Goal: Register for event/course

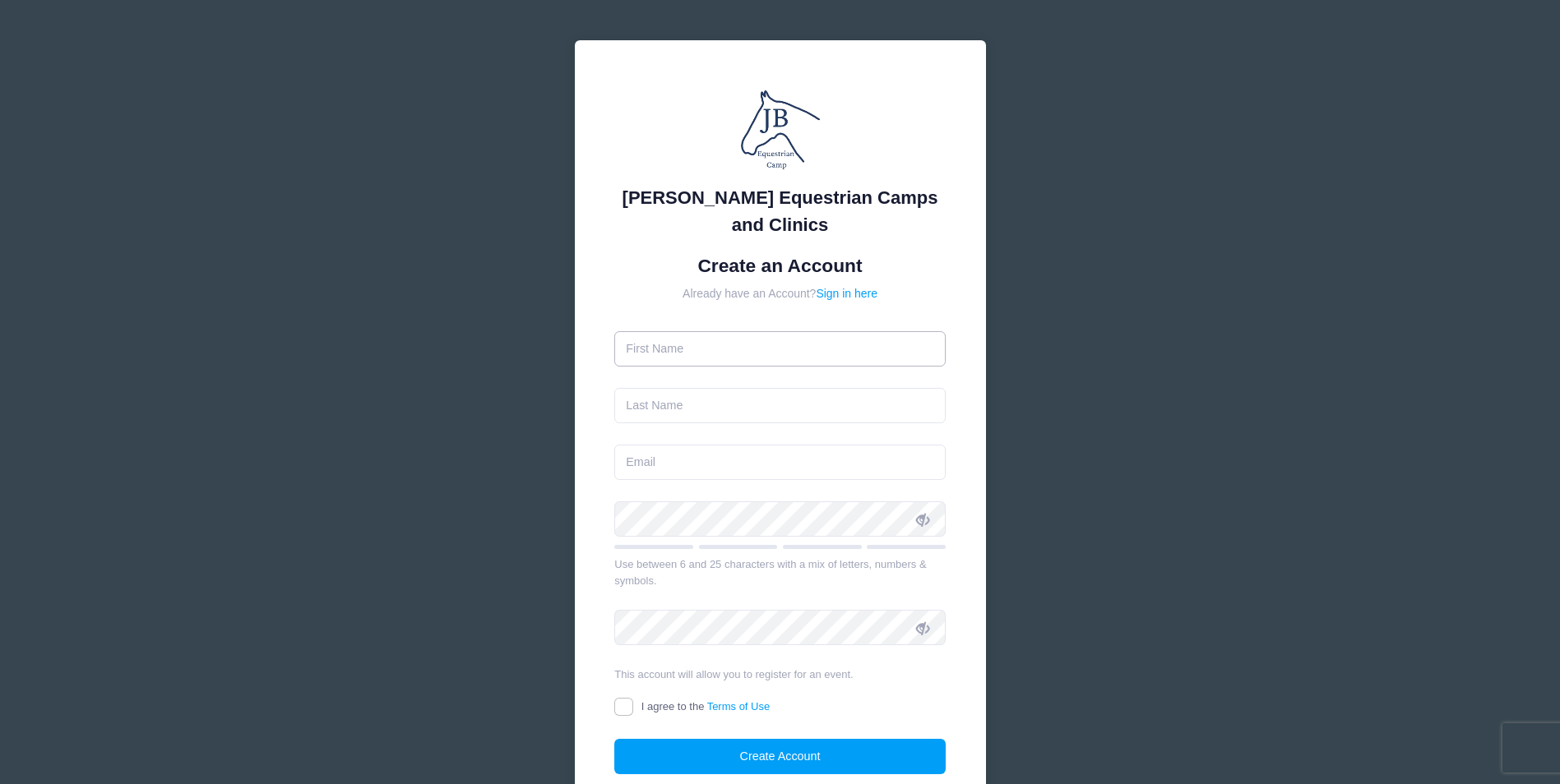
click at [723, 353] on input "text" at bounding box center [780, 348] width 331 height 35
type input "Rush"
type input "Stanisai"
type input "rush@ascen"
drag, startPoint x: 663, startPoint y: 348, endPoint x: 581, endPoint y: 356, distance: 82.4
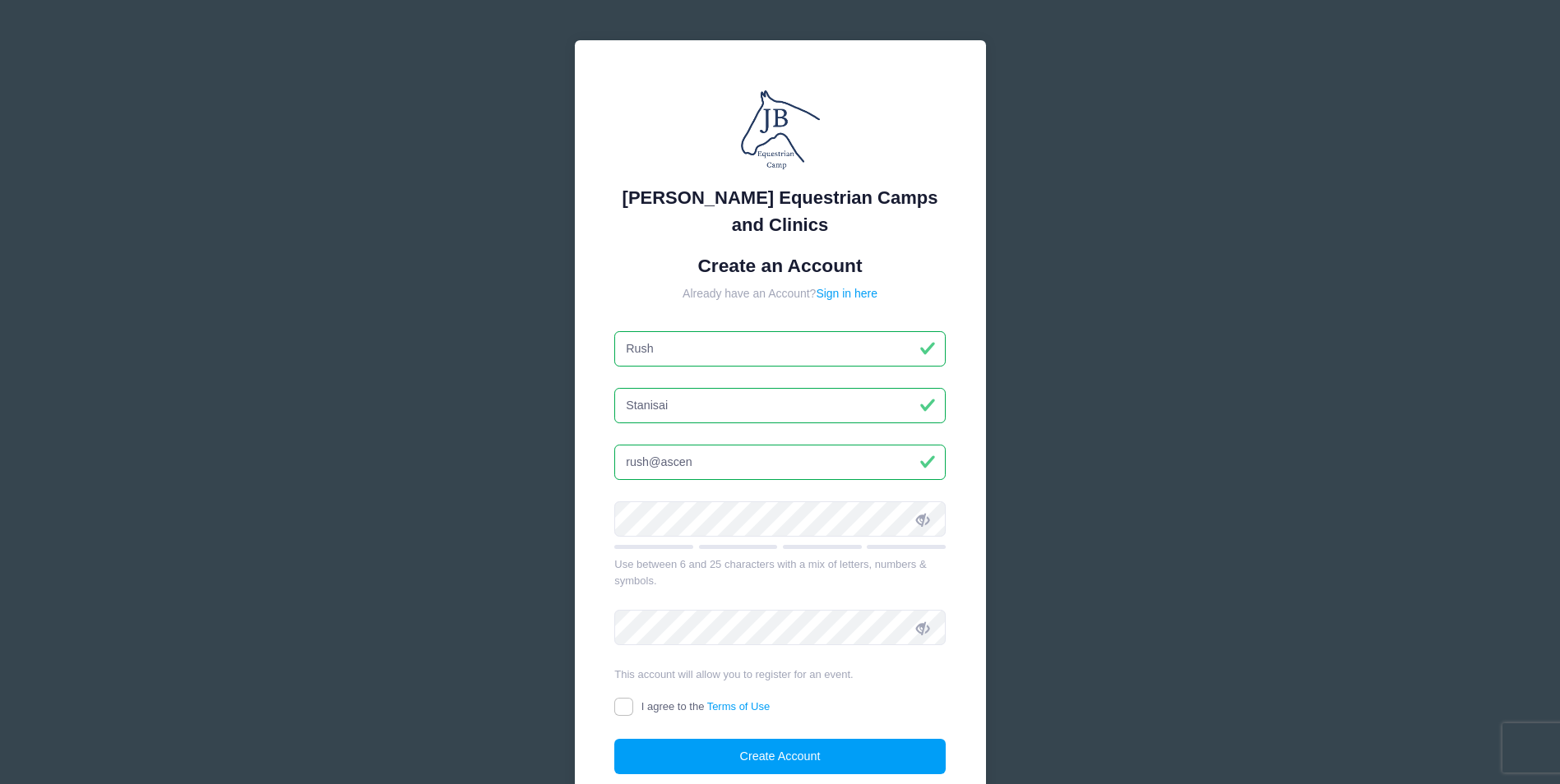
click at [581, 356] on div "Jessica Braswell Equestrian Camps and Clinics Create an Account Already have an…" at bounding box center [780, 441] width 411 height 801
type input "Gwyneth"
click at [728, 460] on input "rush@ascen" at bounding box center [780, 461] width 331 height 35
type input "[EMAIL_ADDRESS][DOMAIN_NAME]"
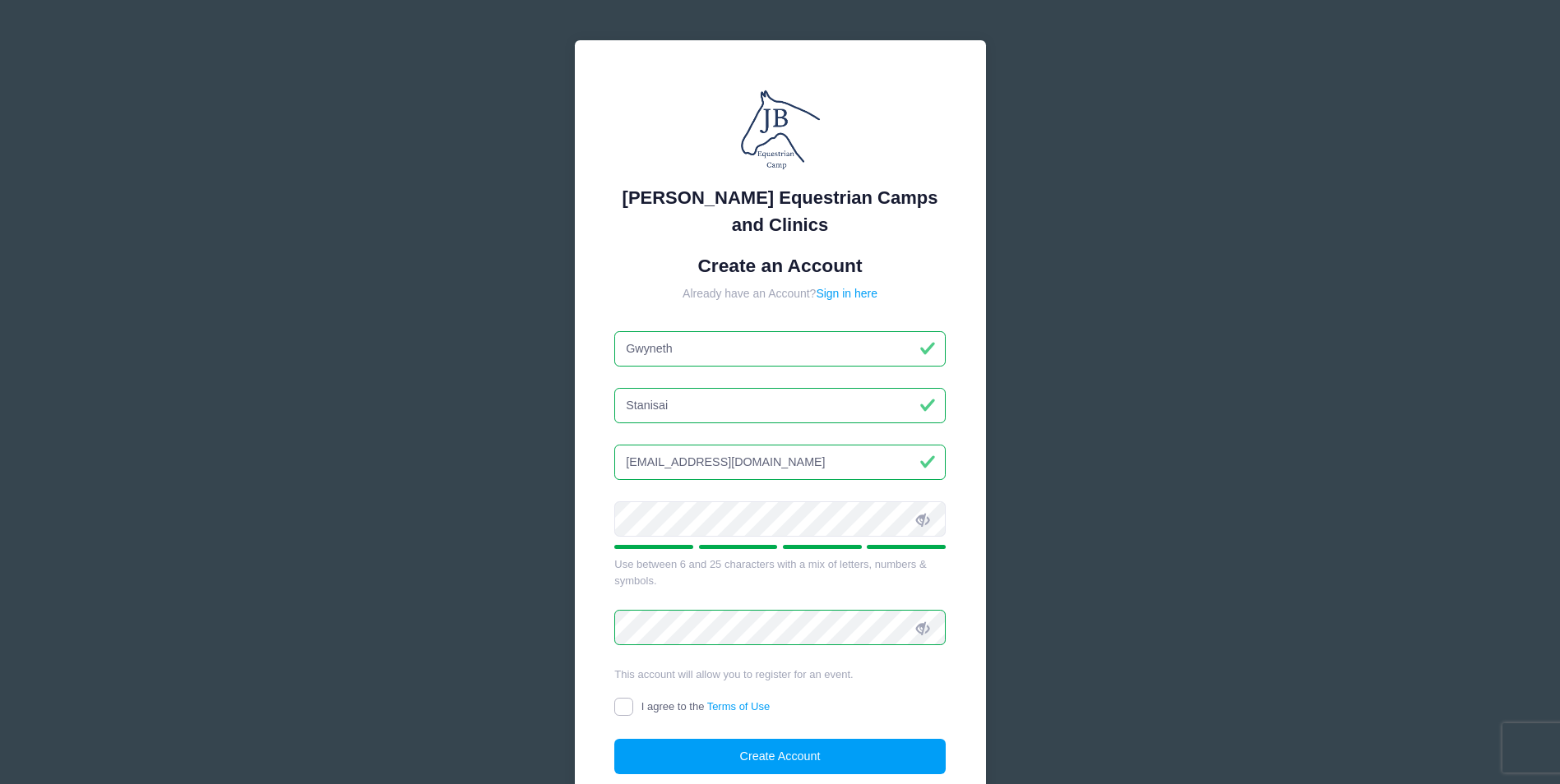
click at [626, 704] on input "I agree to the Terms of Use" at bounding box center [624, 708] width 19 height 19
checkbox input "true"
click at [780, 755] on button "Create Account" at bounding box center [780, 756] width 331 height 35
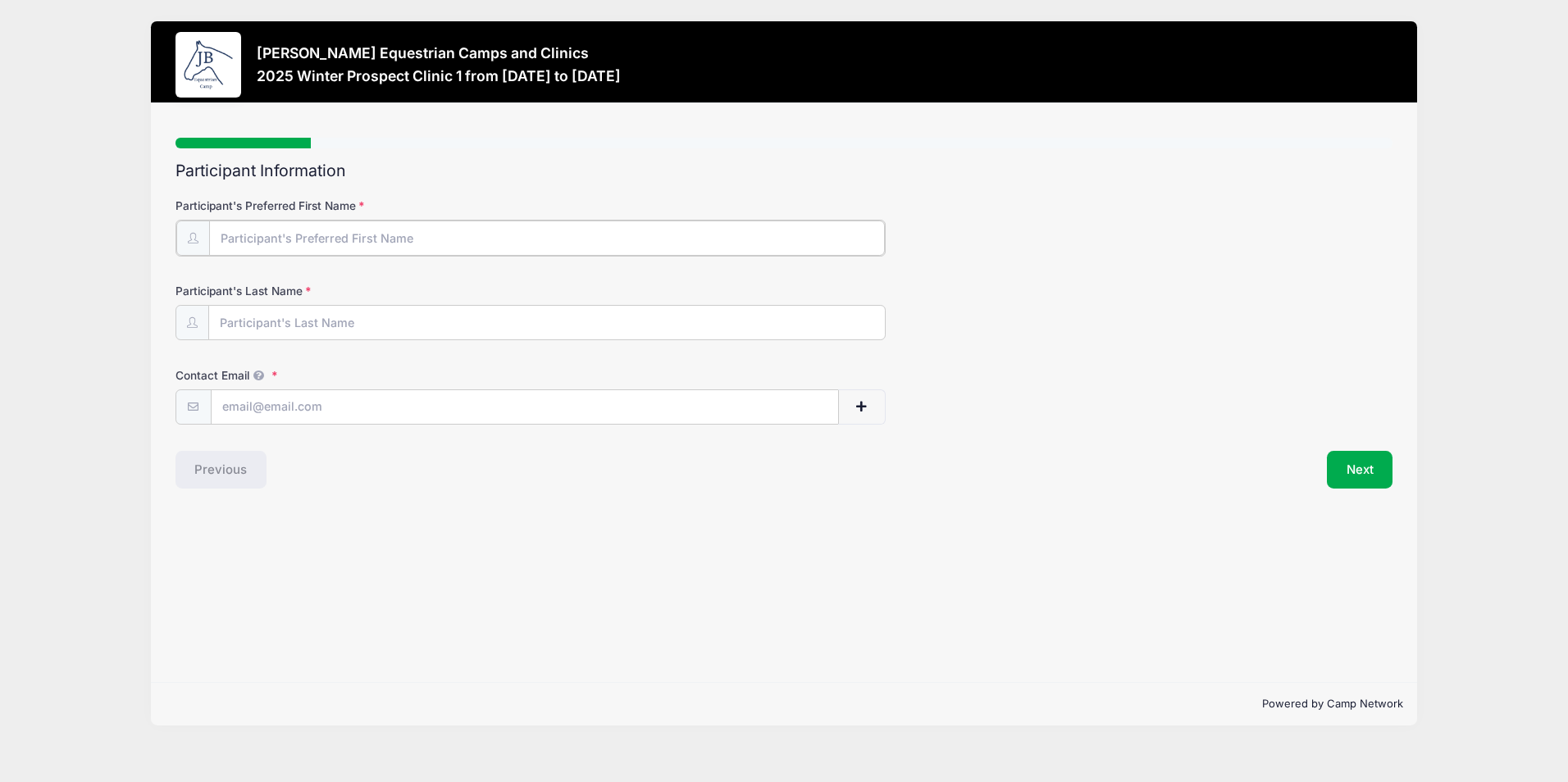
click at [336, 237] on input "Participant's Preferred First Name" at bounding box center [547, 238] width 676 height 35
type input "Gwyneth"
type input "Stanisai"
type input "[EMAIL_ADDRESS][DOMAIN_NAME]"
click at [1359, 477] on button "Next" at bounding box center [1360, 468] width 67 height 38
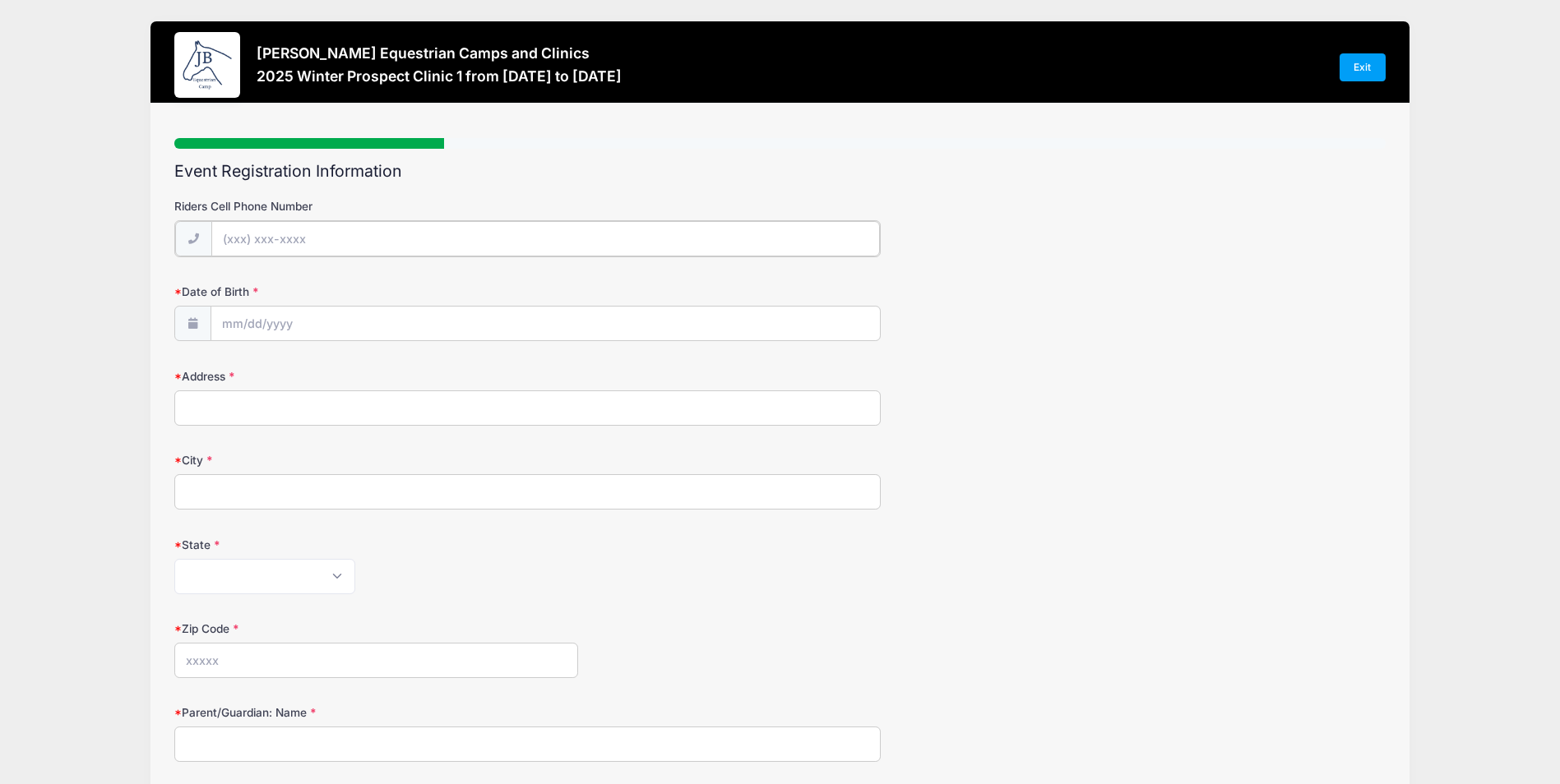
click at [305, 238] on input "Riders Cell Phone Number" at bounding box center [546, 238] width 669 height 35
type input "(949) 414-2723"
click at [299, 367] on select "January February March April May June July August September October November De…" at bounding box center [297, 366] width 73 height 21
select select "0"
click at [261, 356] on select "January February March April May June July August September October November De…" at bounding box center [297, 366] width 73 height 21
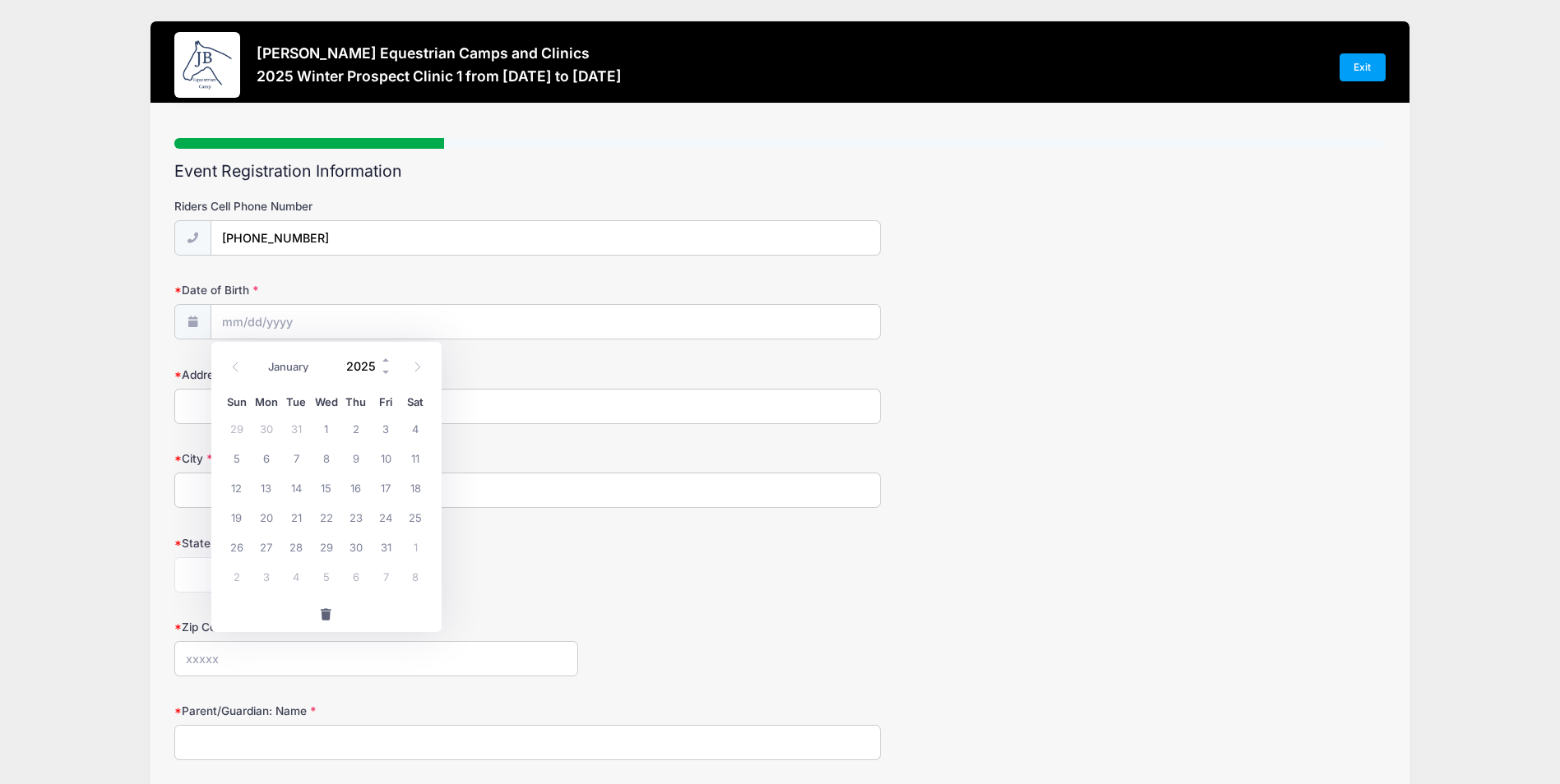
click at [367, 365] on input "2025" at bounding box center [366, 365] width 53 height 25
click at [386, 370] on span at bounding box center [386, 371] width 11 height 12
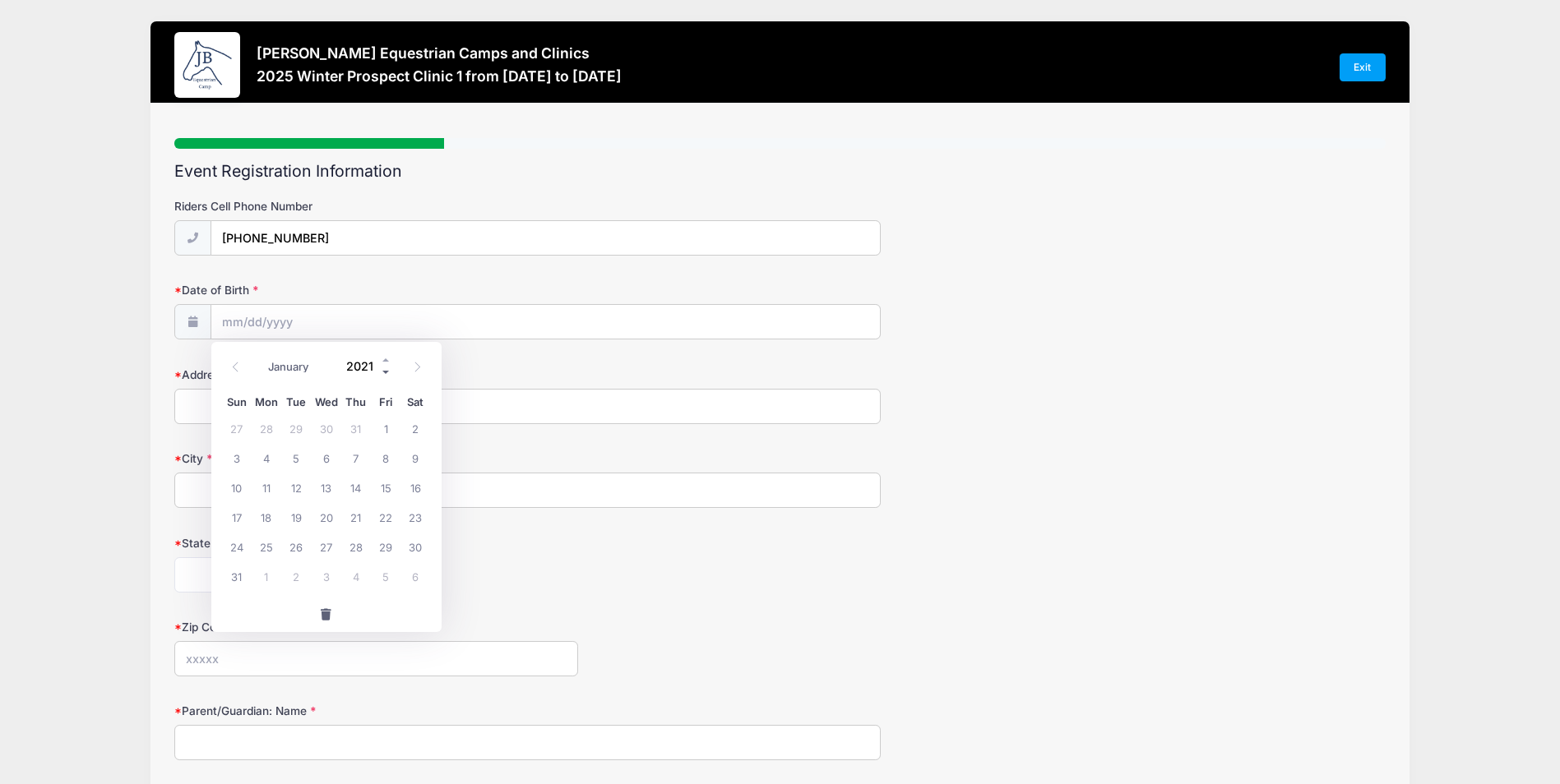
click at [386, 370] on span at bounding box center [386, 371] width 11 height 12
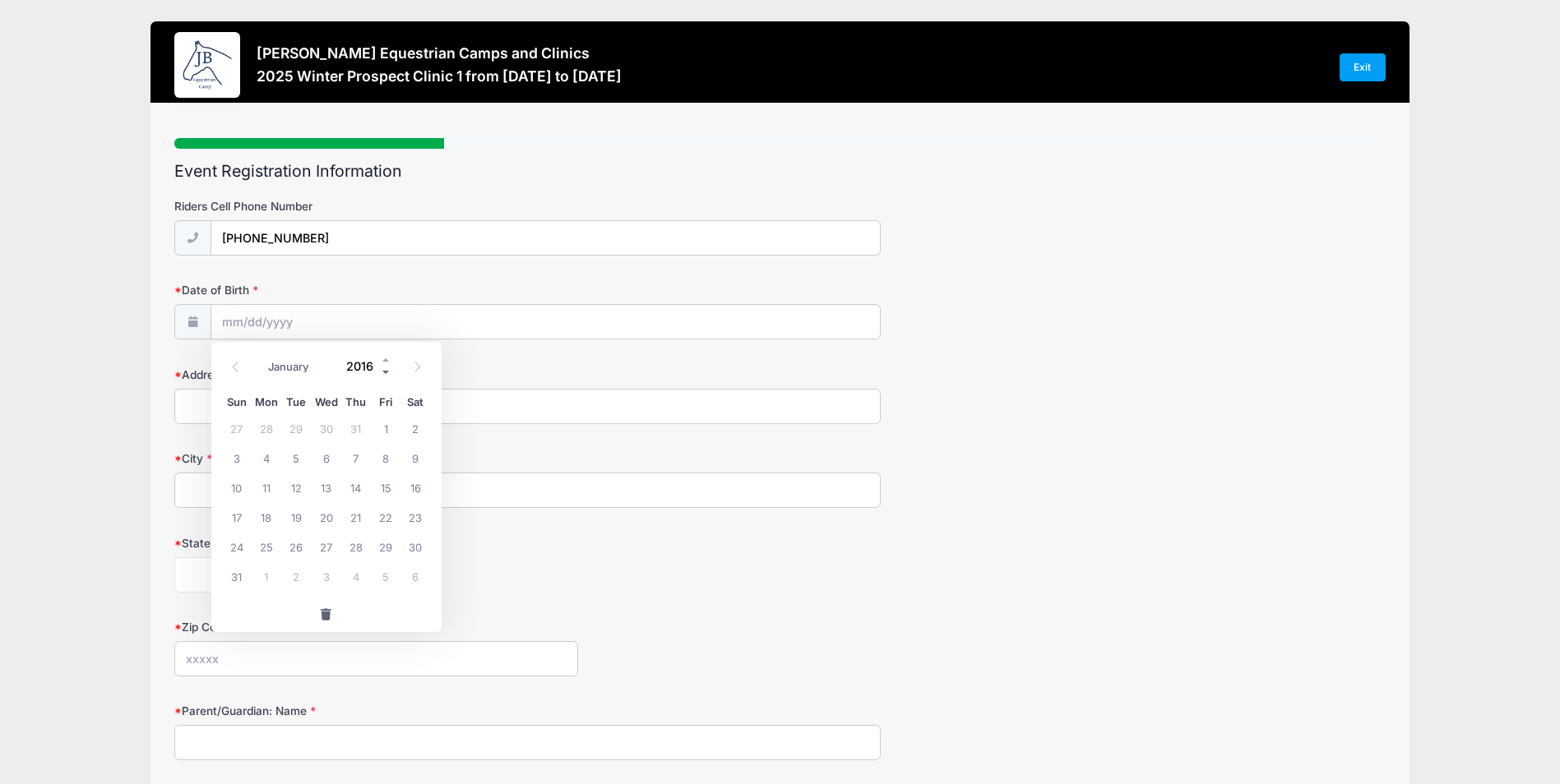
click at [386, 370] on span at bounding box center [386, 371] width 11 height 12
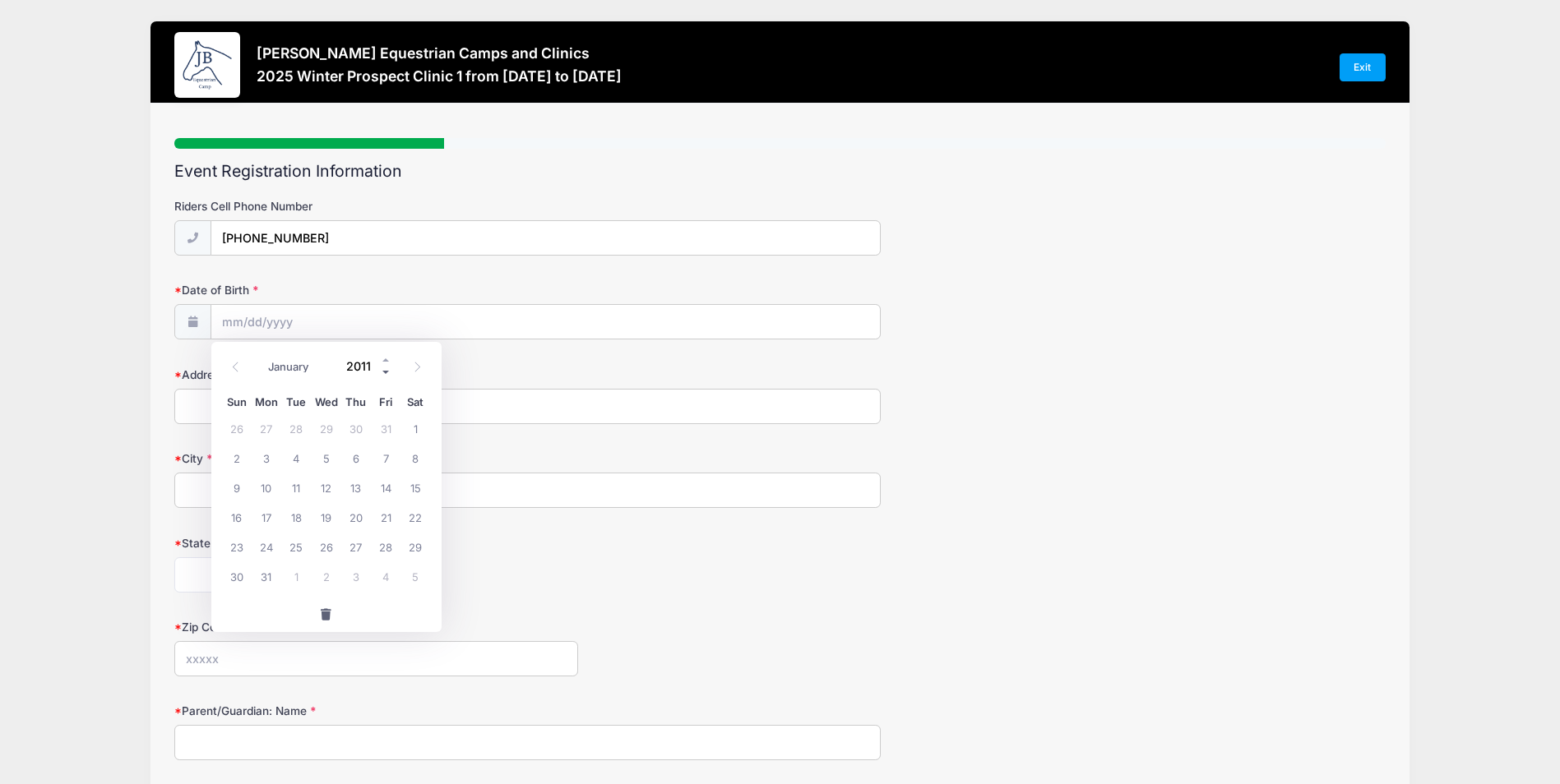
click at [386, 370] on span at bounding box center [386, 371] width 11 height 12
type input "2010"
click at [264, 486] on span "11" at bounding box center [266, 487] width 29 height 29
type input "01/11/2010"
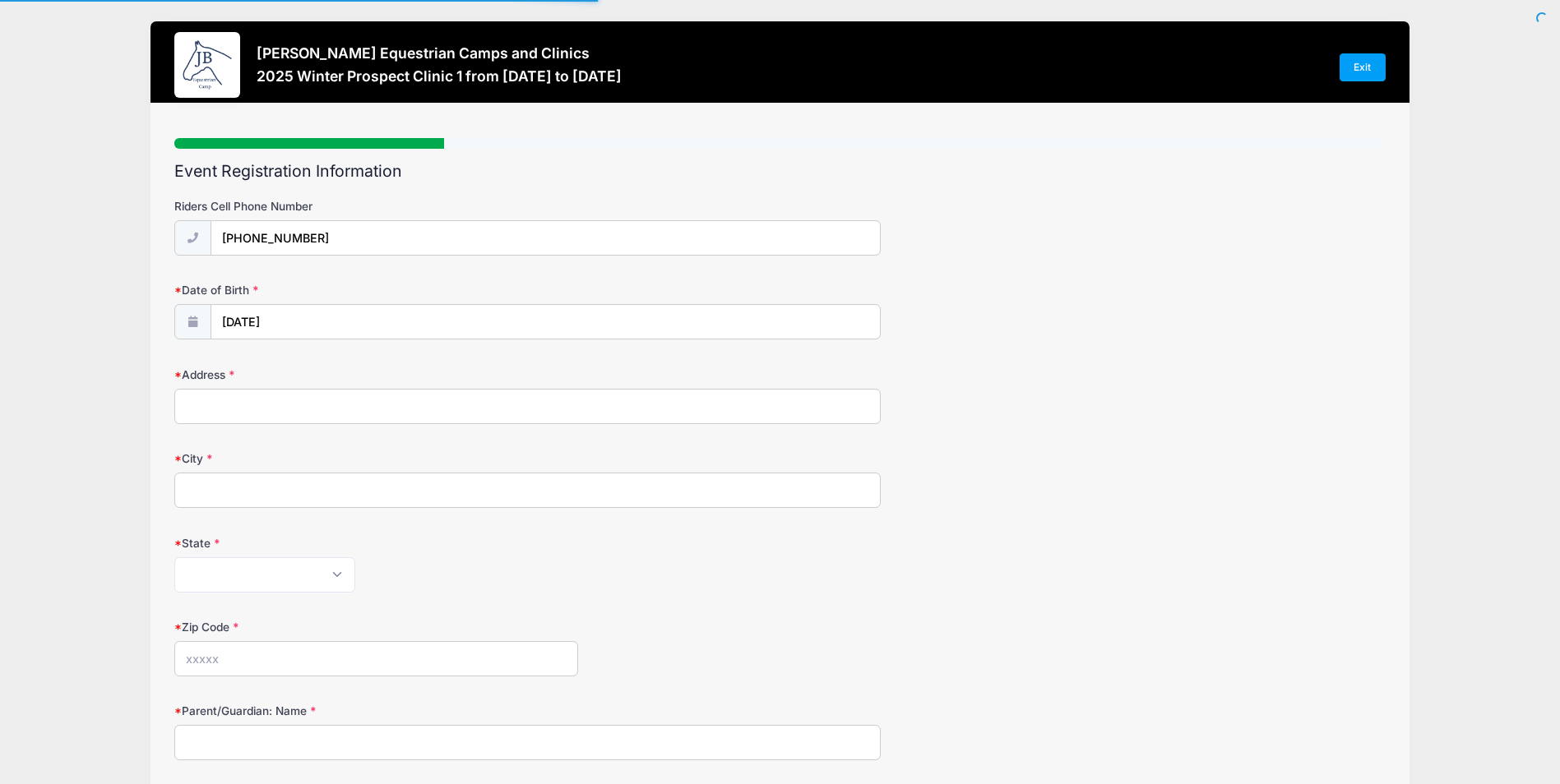
click at [249, 412] on input "Address" at bounding box center [527, 406] width 706 height 35
type input "25782 Prairestone Drive"
type input "Laguna Hills"
select select "CA"
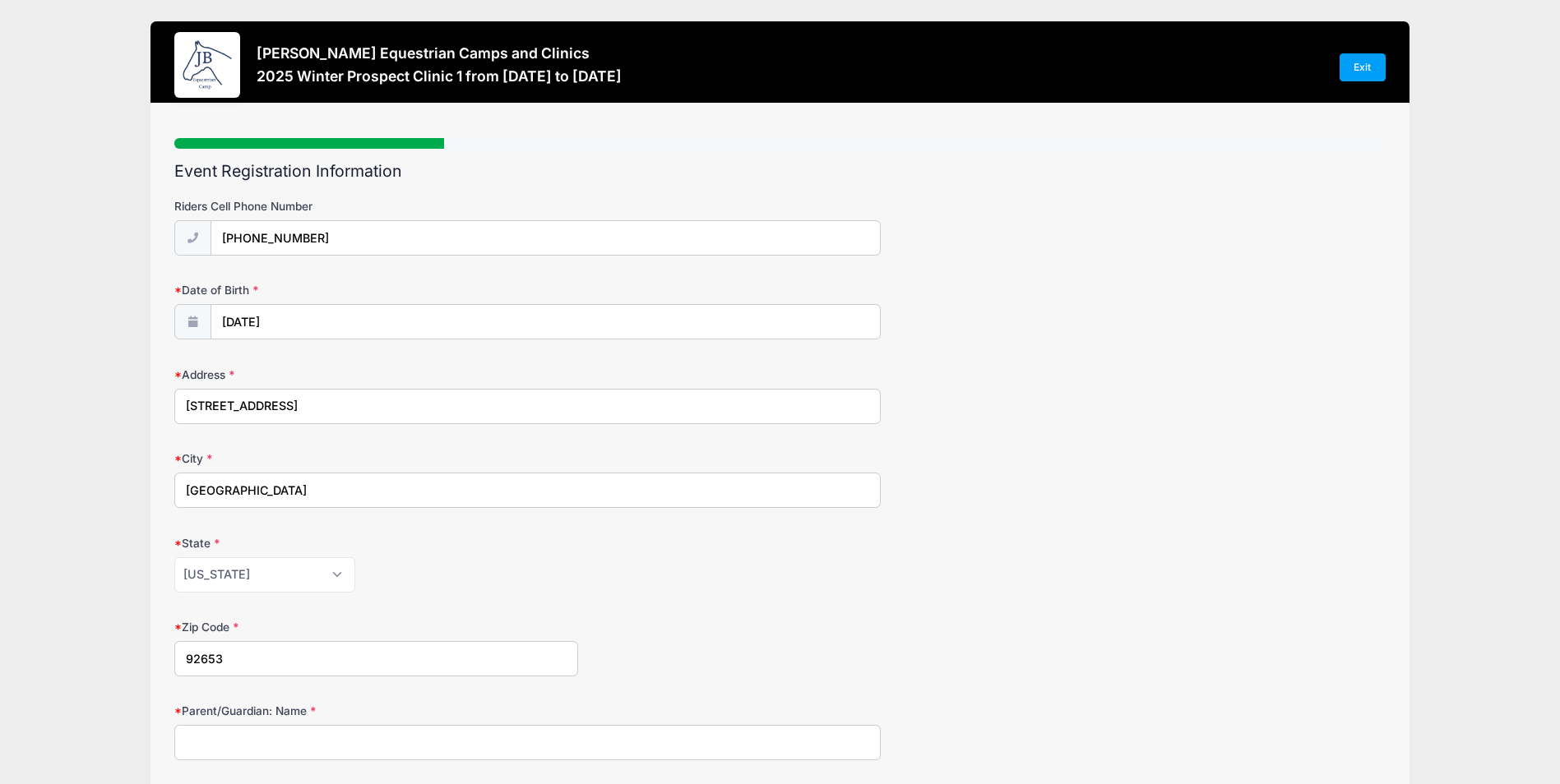
type input "92653"
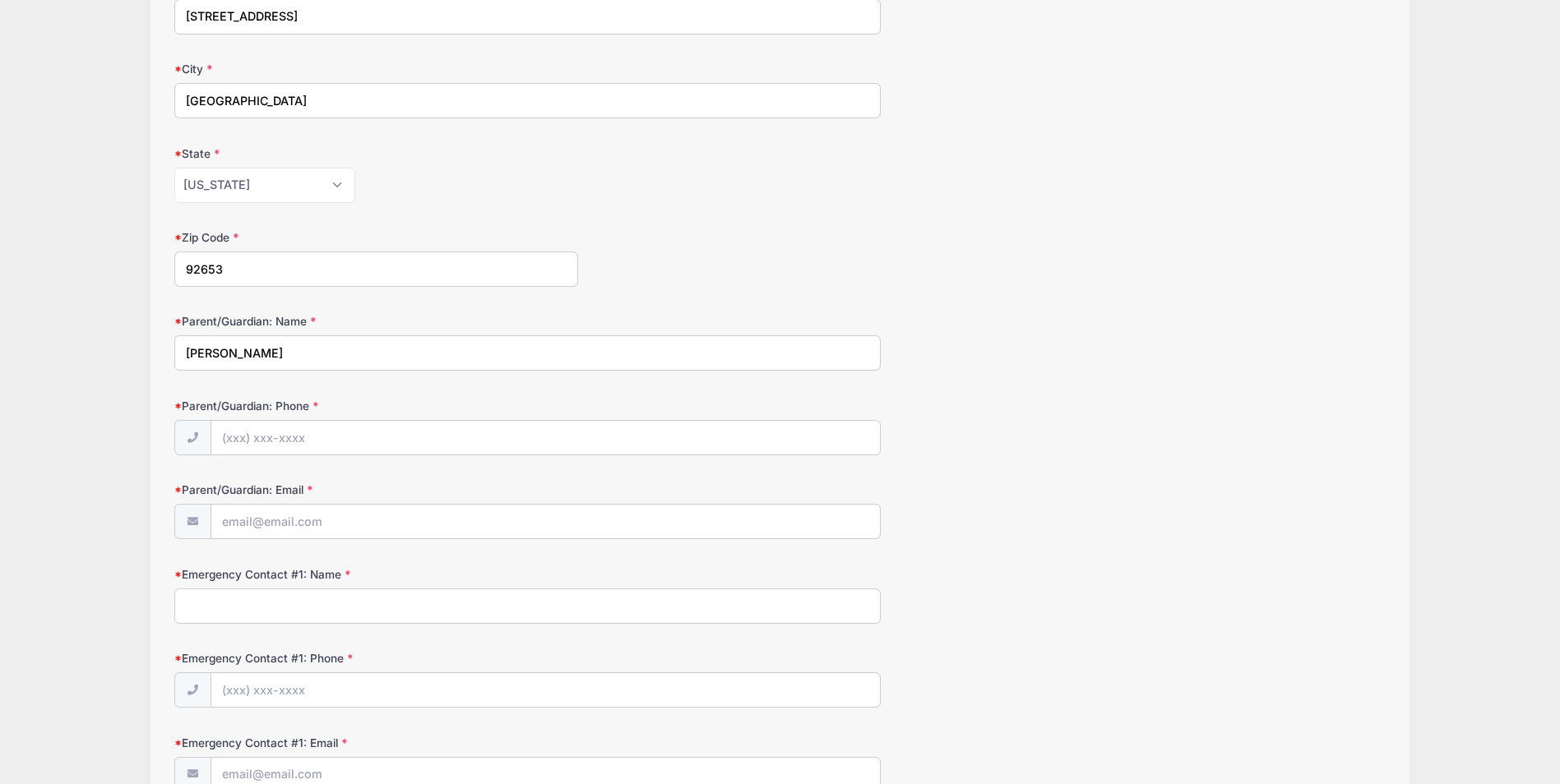
scroll to position [390, 0]
type input "Rush Stanisai"
click at [308, 431] on input "Parent/Guardian: Phone" at bounding box center [546, 437] width 669 height 35
type input "(949) 648-2777"
click at [338, 528] on input "Parent/Guardian: Email" at bounding box center [546, 521] width 669 height 35
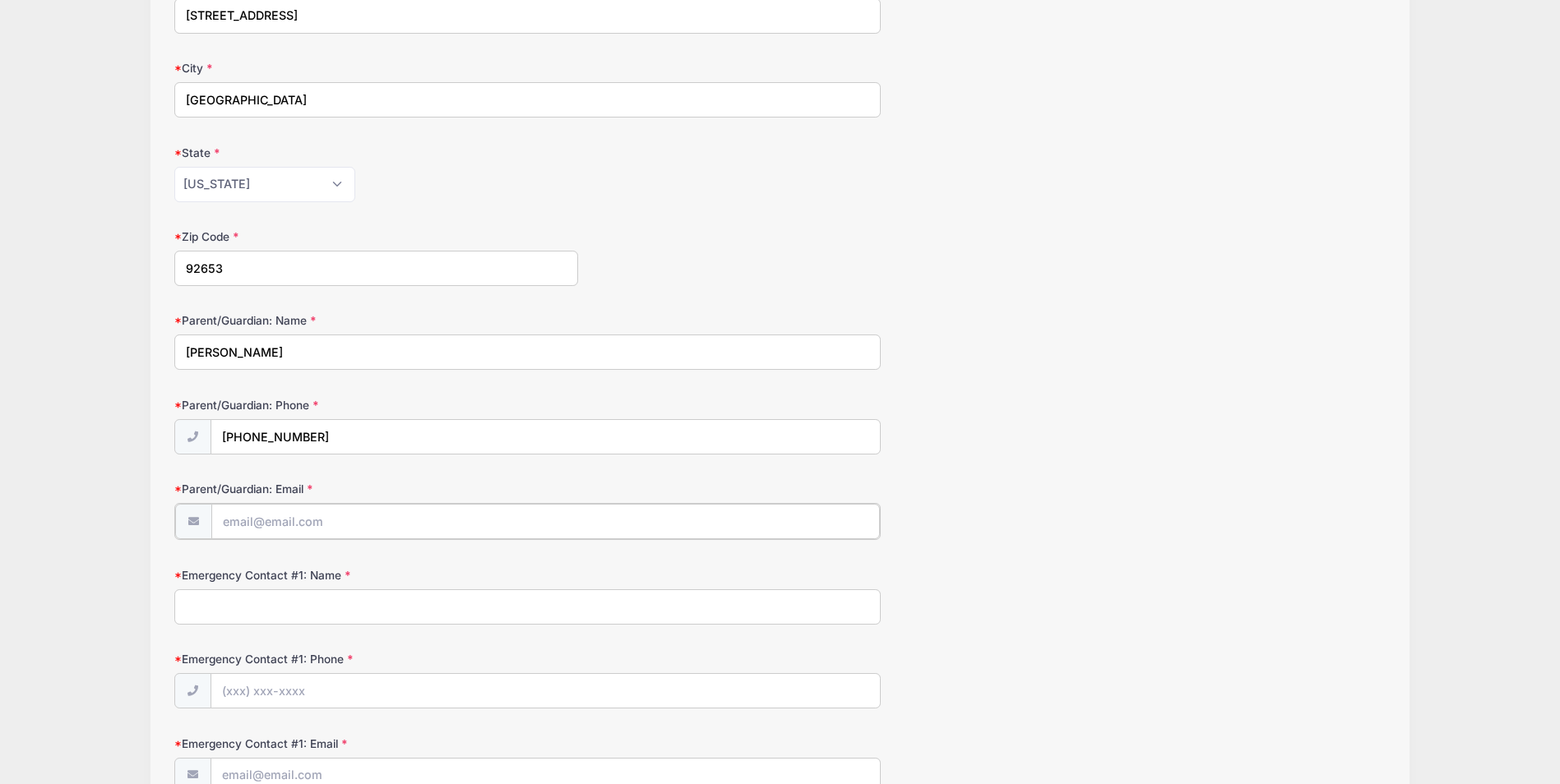
type input "[EMAIL_ADDRESS][DOMAIN_NAME]"
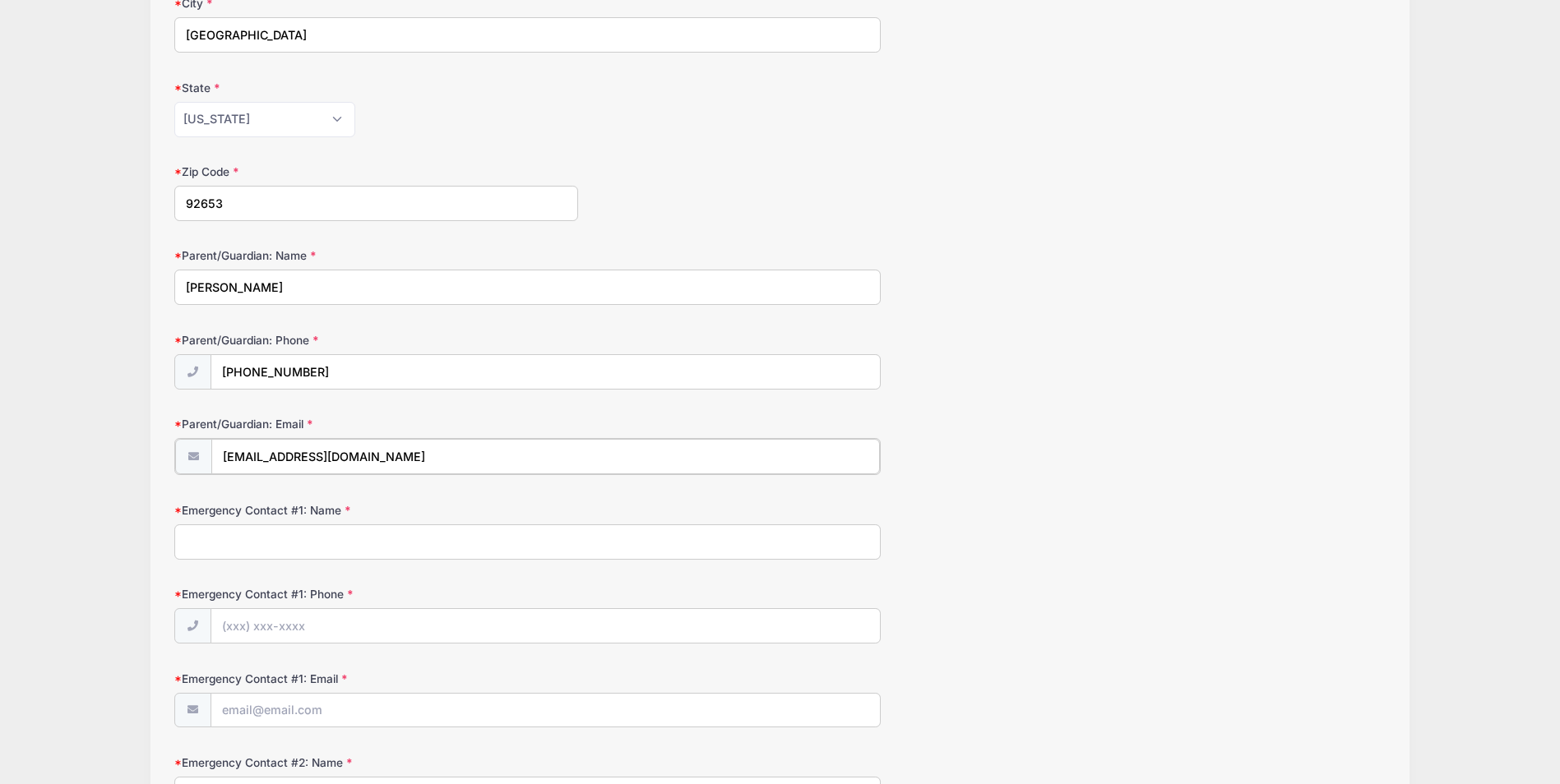
scroll to position [576, 0]
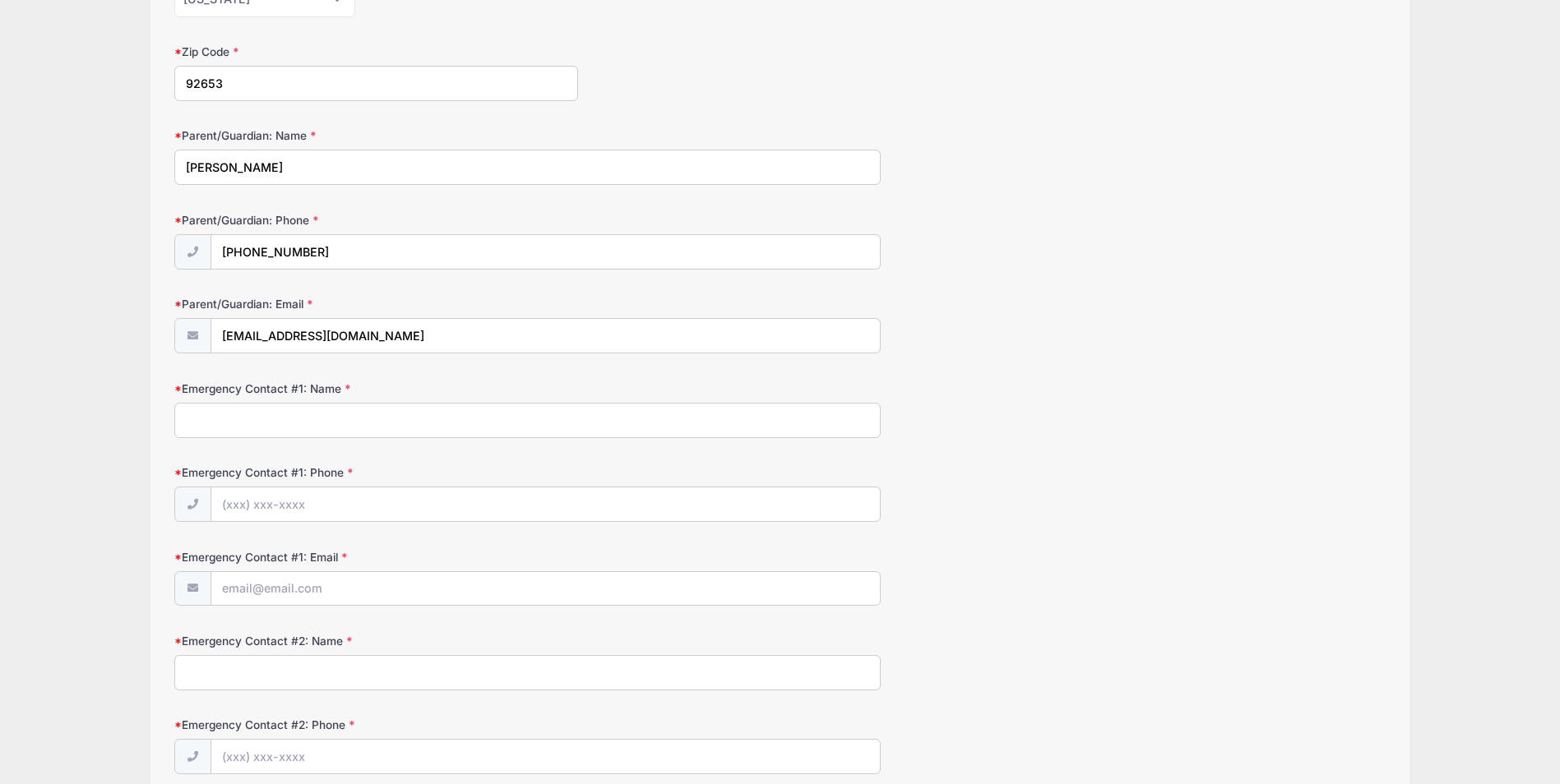
click at [340, 419] on input "Emergency Contact #1: Name" at bounding box center [527, 420] width 706 height 35
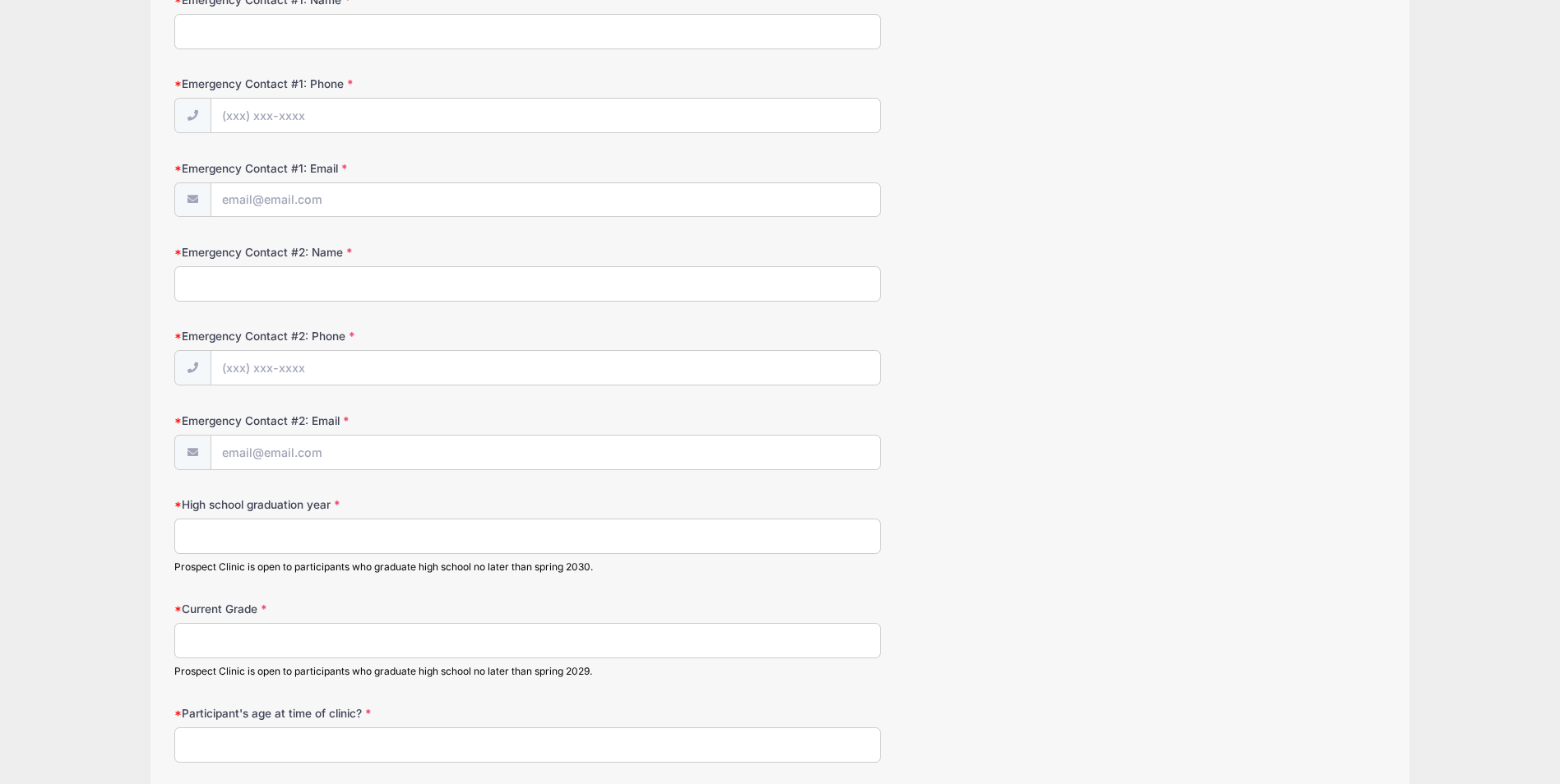
scroll to position [986, 0]
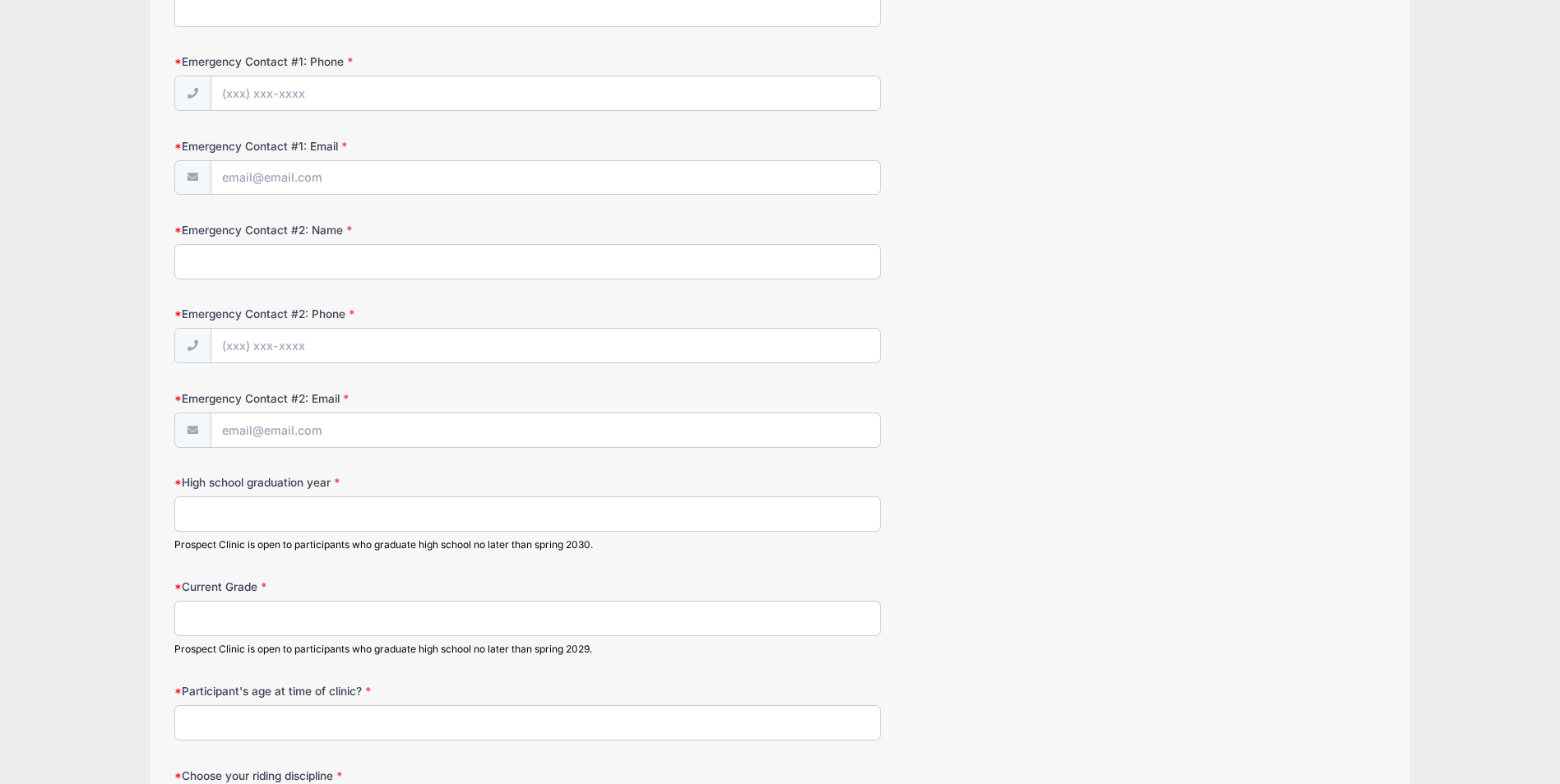
click at [320, 514] on input "High school graduation year" at bounding box center [527, 514] width 706 height 35
type input "2028"
click at [205, 624] on input "Current Grade" at bounding box center [527, 618] width 706 height 35
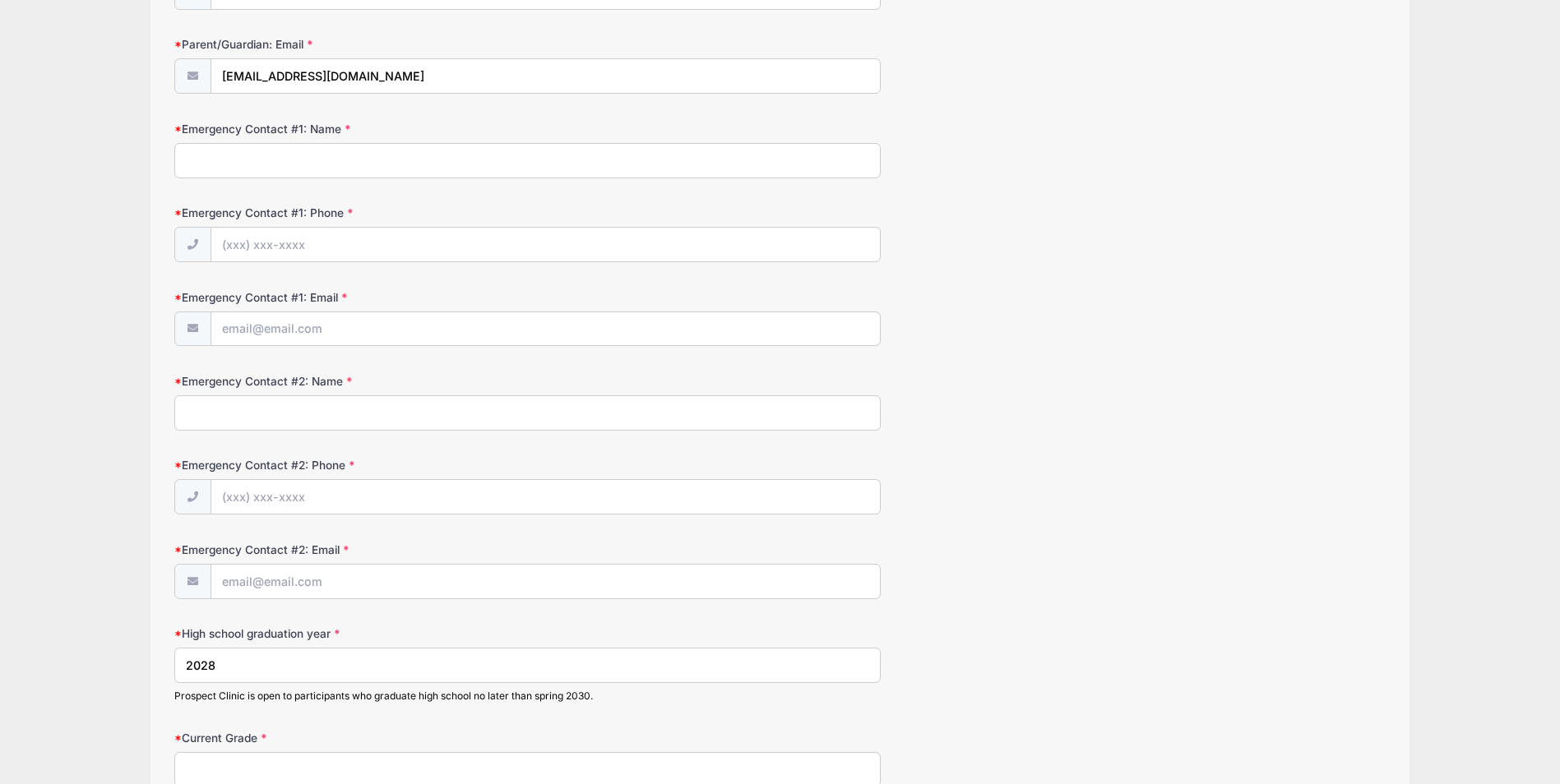
scroll to position [760, 0]
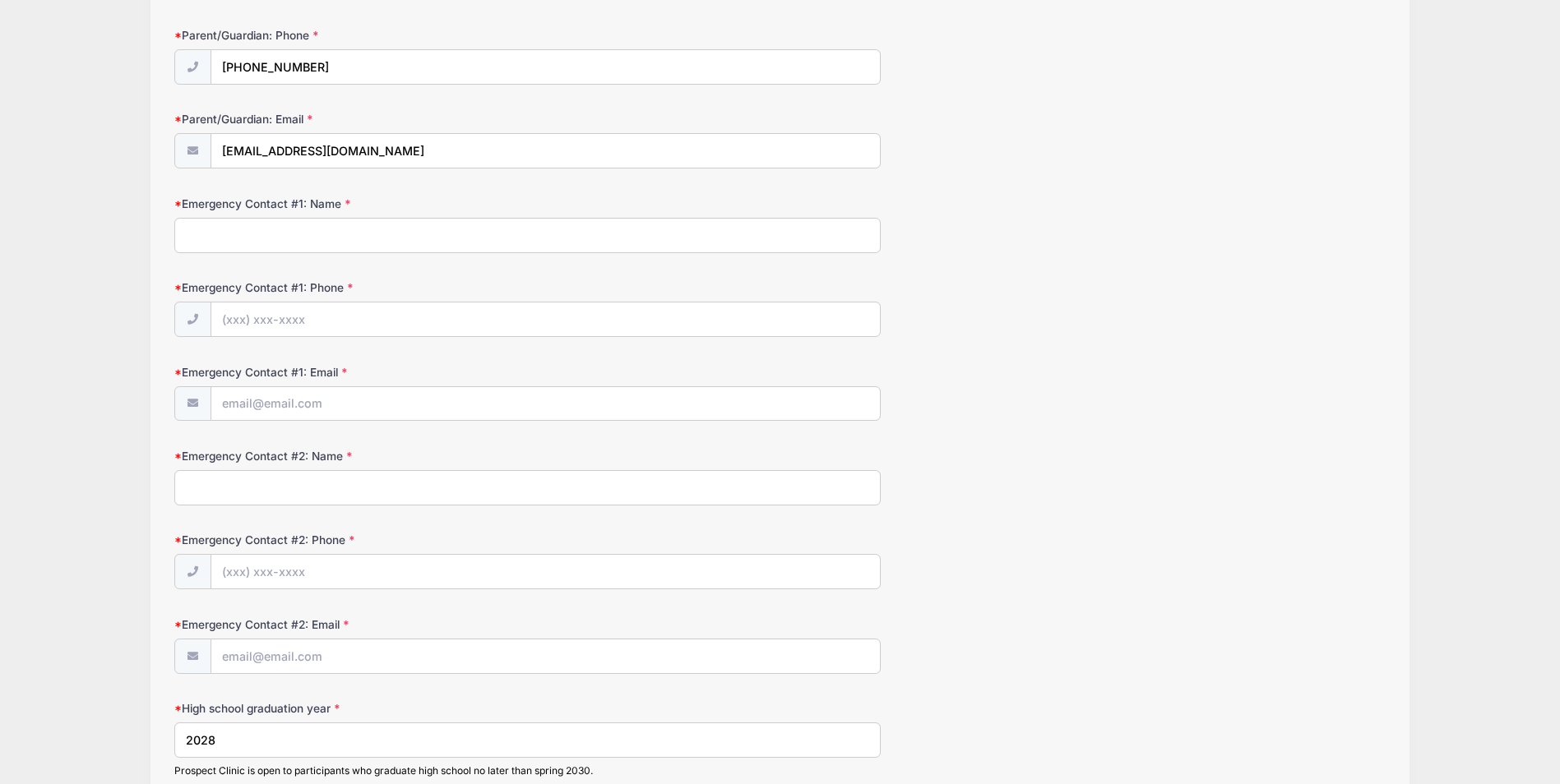
click at [227, 226] on input "Emergency Contact #1: Name" at bounding box center [527, 235] width 706 height 35
type input "Melissa"
click at [258, 212] on label "Emergency Contact #1: Name" at bounding box center [376, 203] width 403 height 16
click at [258, 218] on input "Melissa" at bounding box center [527, 235] width 706 height 35
type input "Melissa Stanisai"
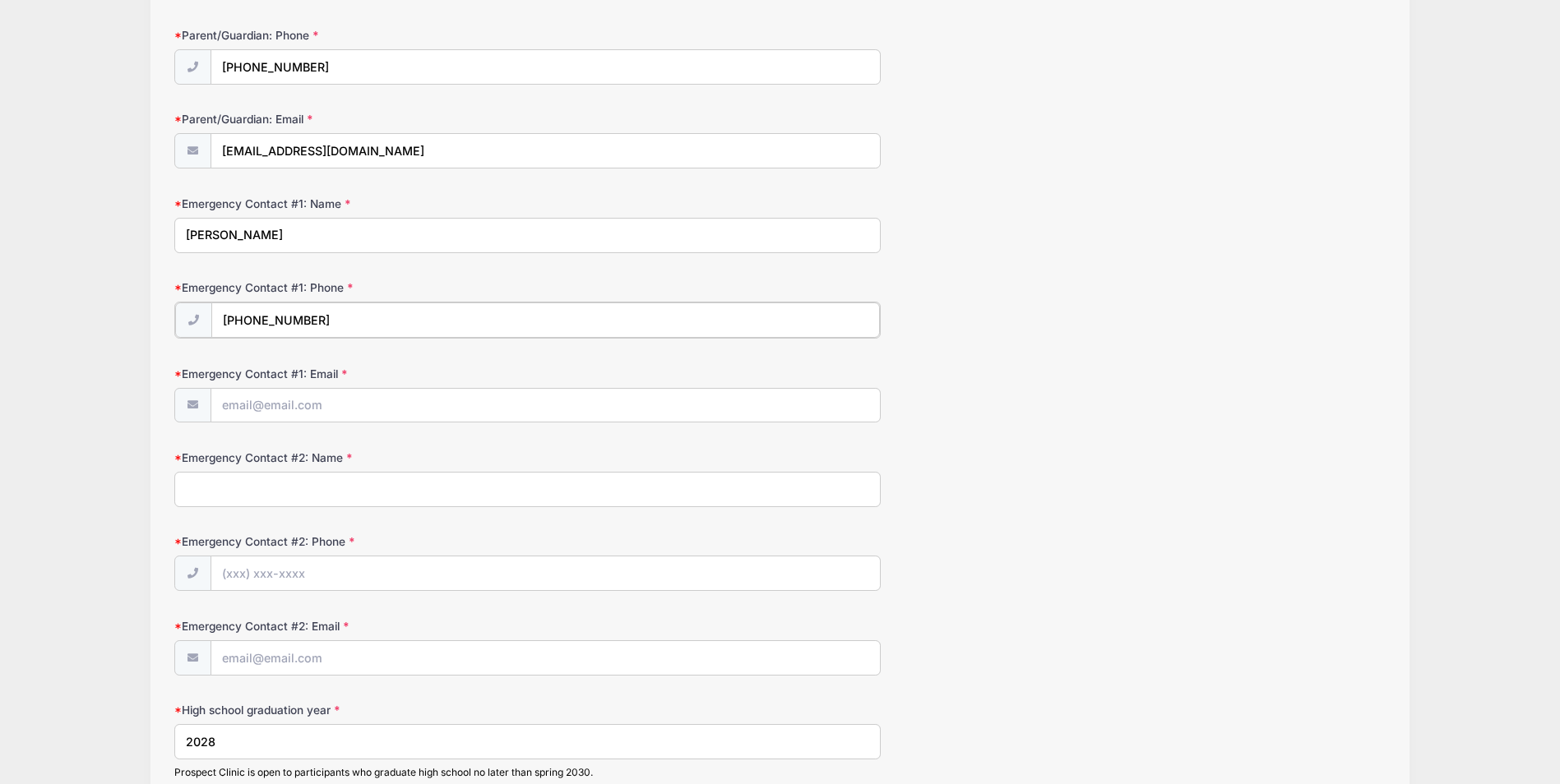
type input "(949) 648-4094"
type input "mrs.missy55@gmail.com"
type input "Rush Stanisai"
type input "(949) 648-2777"
type input "[EMAIL_ADDRESS][DOMAIN_NAME]"
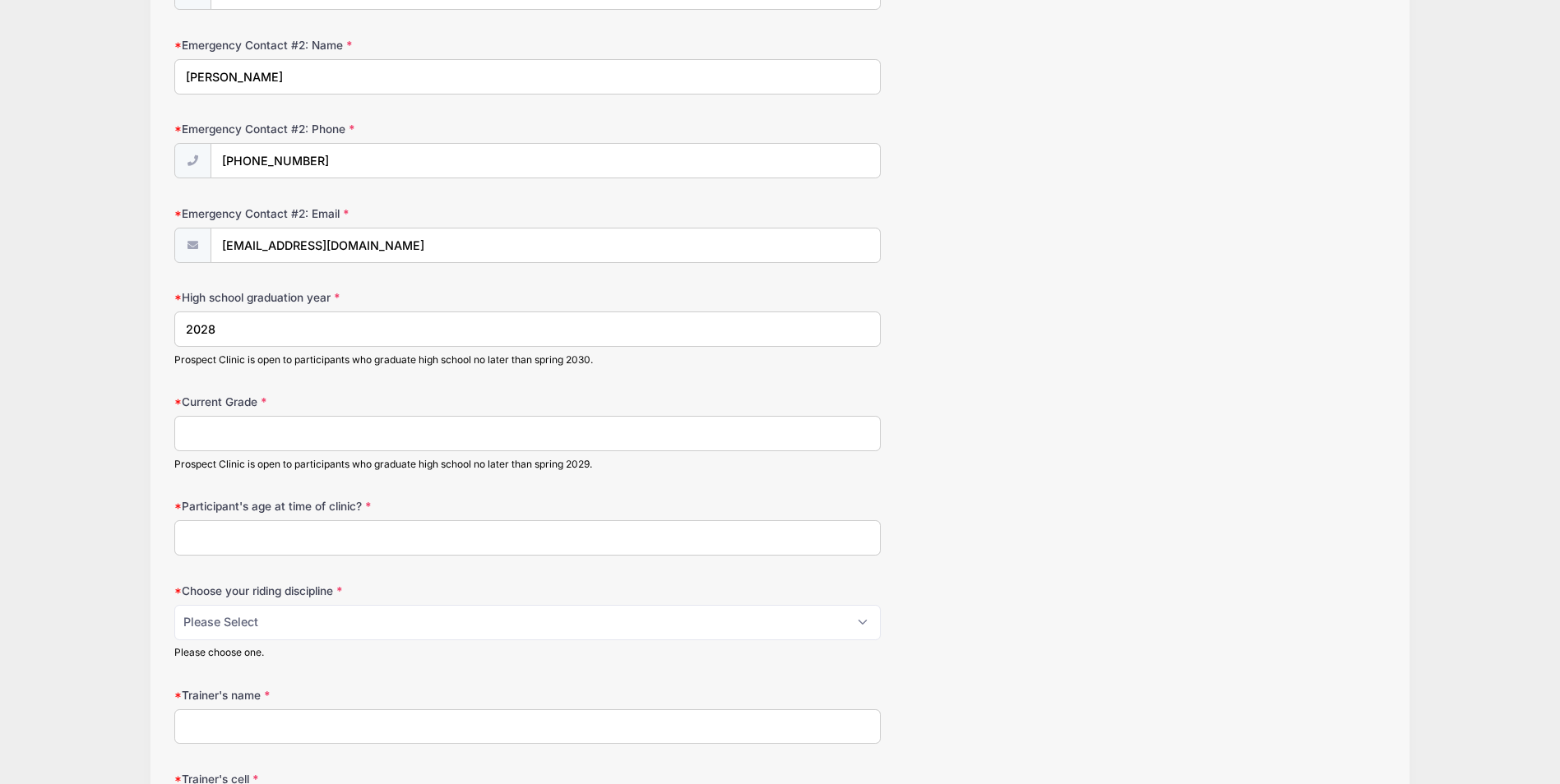
click at [269, 425] on input "Current Grade" at bounding box center [527, 433] width 706 height 35
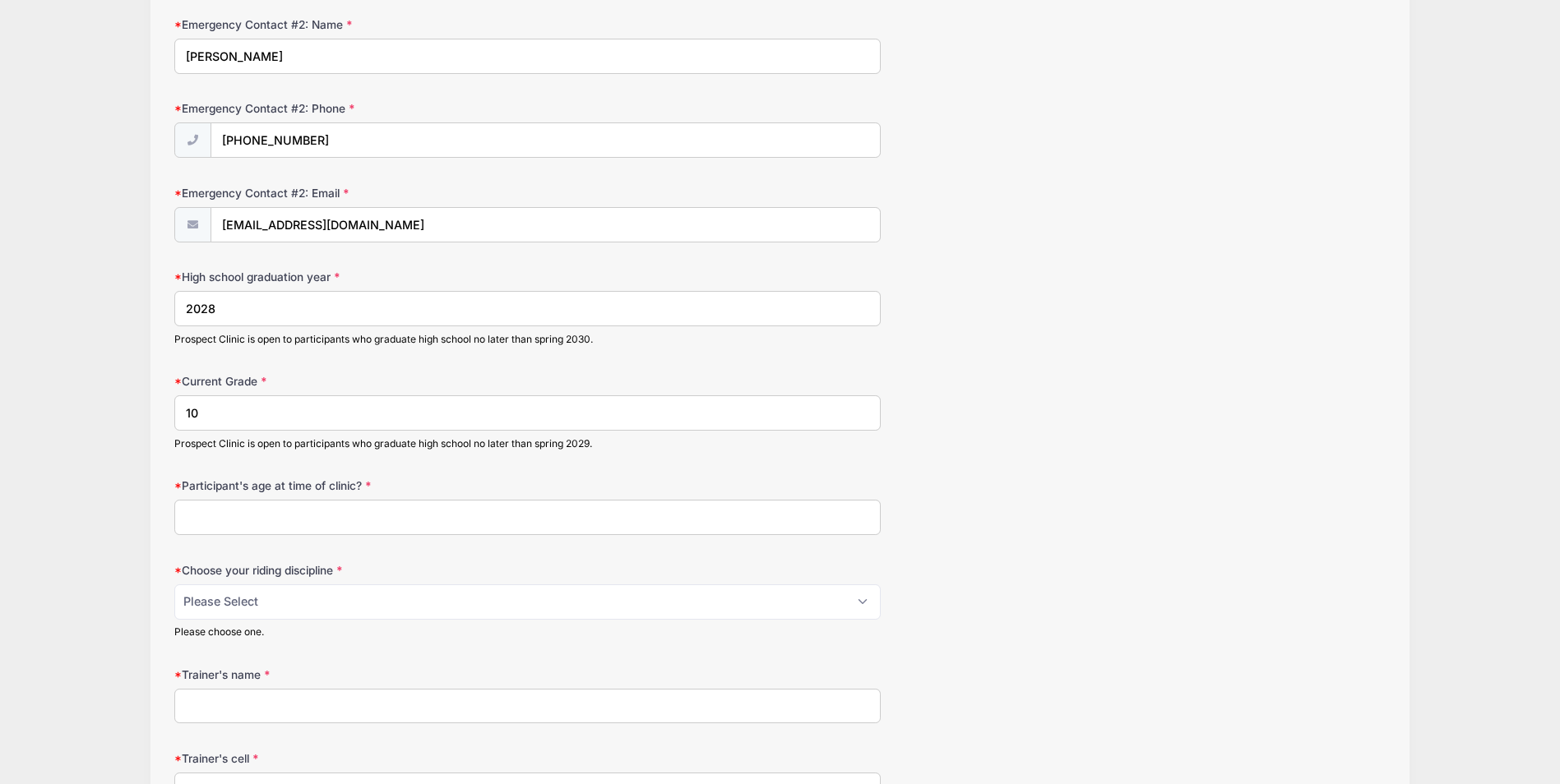
type input "10"
click at [257, 513] on input "Participant's age at time of clinic?" at bounding box center [527, 517] width 706 height 35
type input "15"
click at [311, 606] on select "Please Select jumping seat western reining western horsemanship" at bounding box center [527, 601] width 706 height 35
select select "jumping seat"
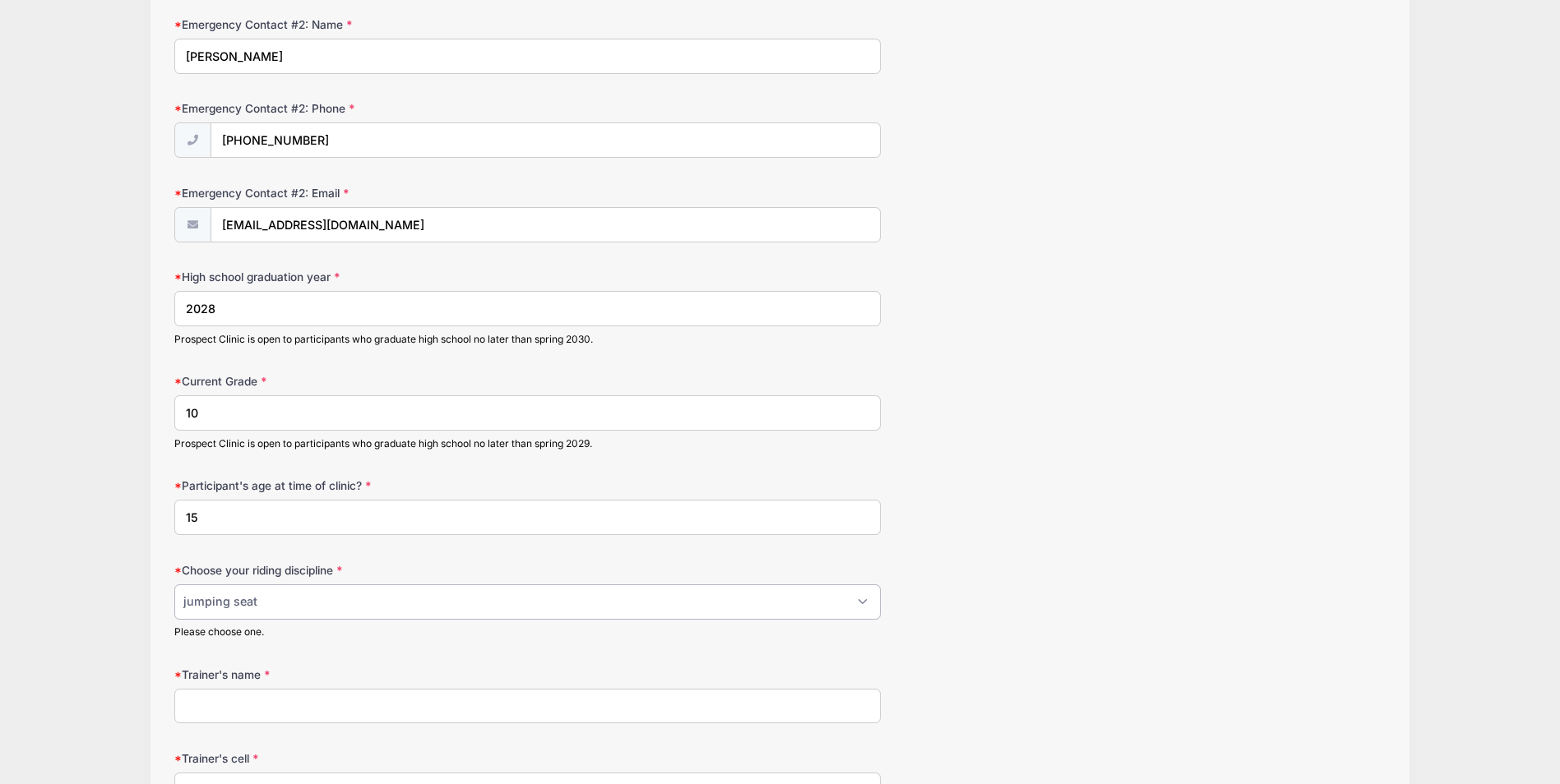
click at [174, 584] on select "Please Select jumping seat western reining western horsemanship" at bounding box center [527, 601] width 706 height 35
click at [264, 703] on input "Trainer's name" at bounding box center [527, 706] width 706 height 35
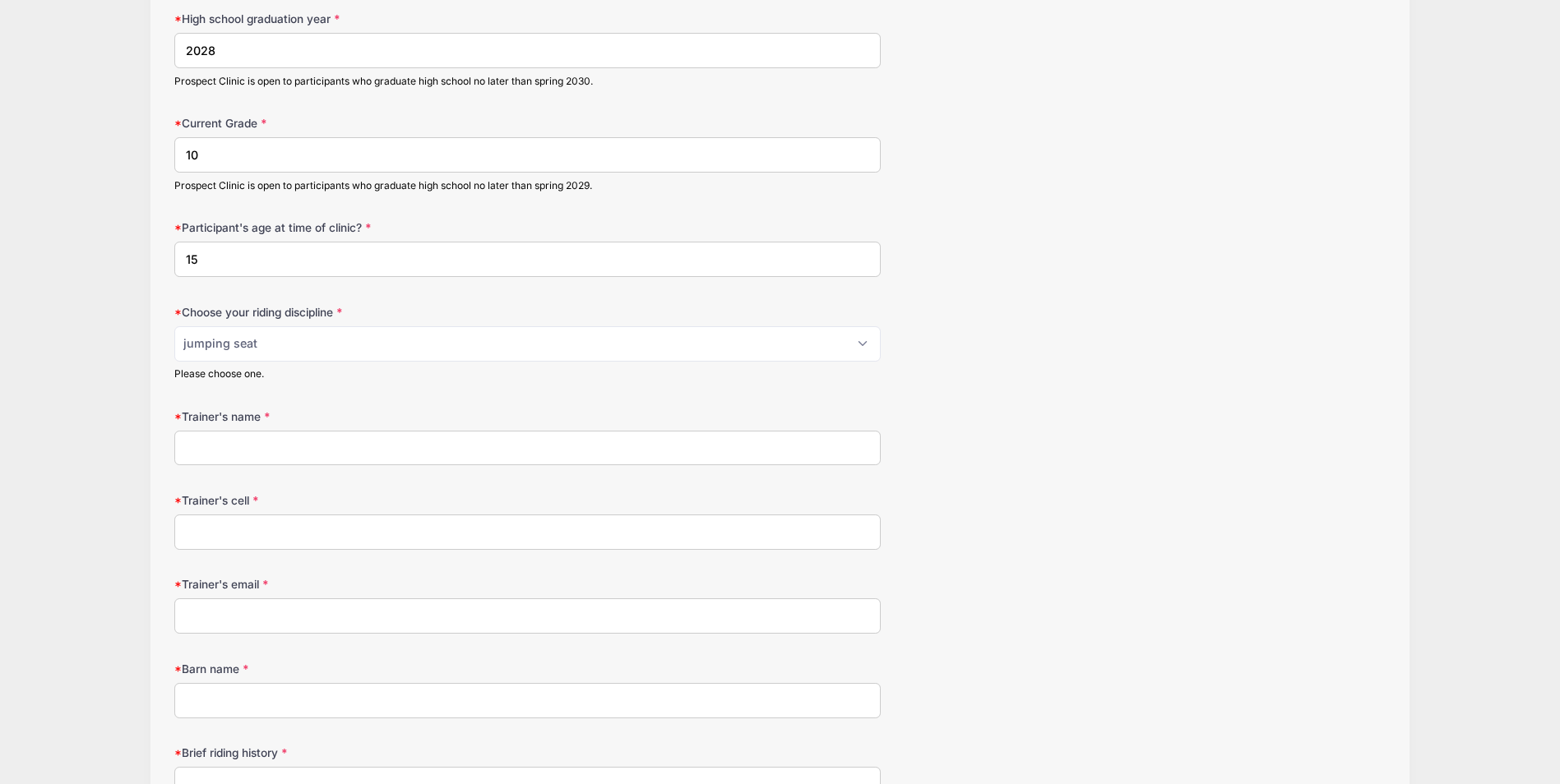
scroll to position [1459, 0]
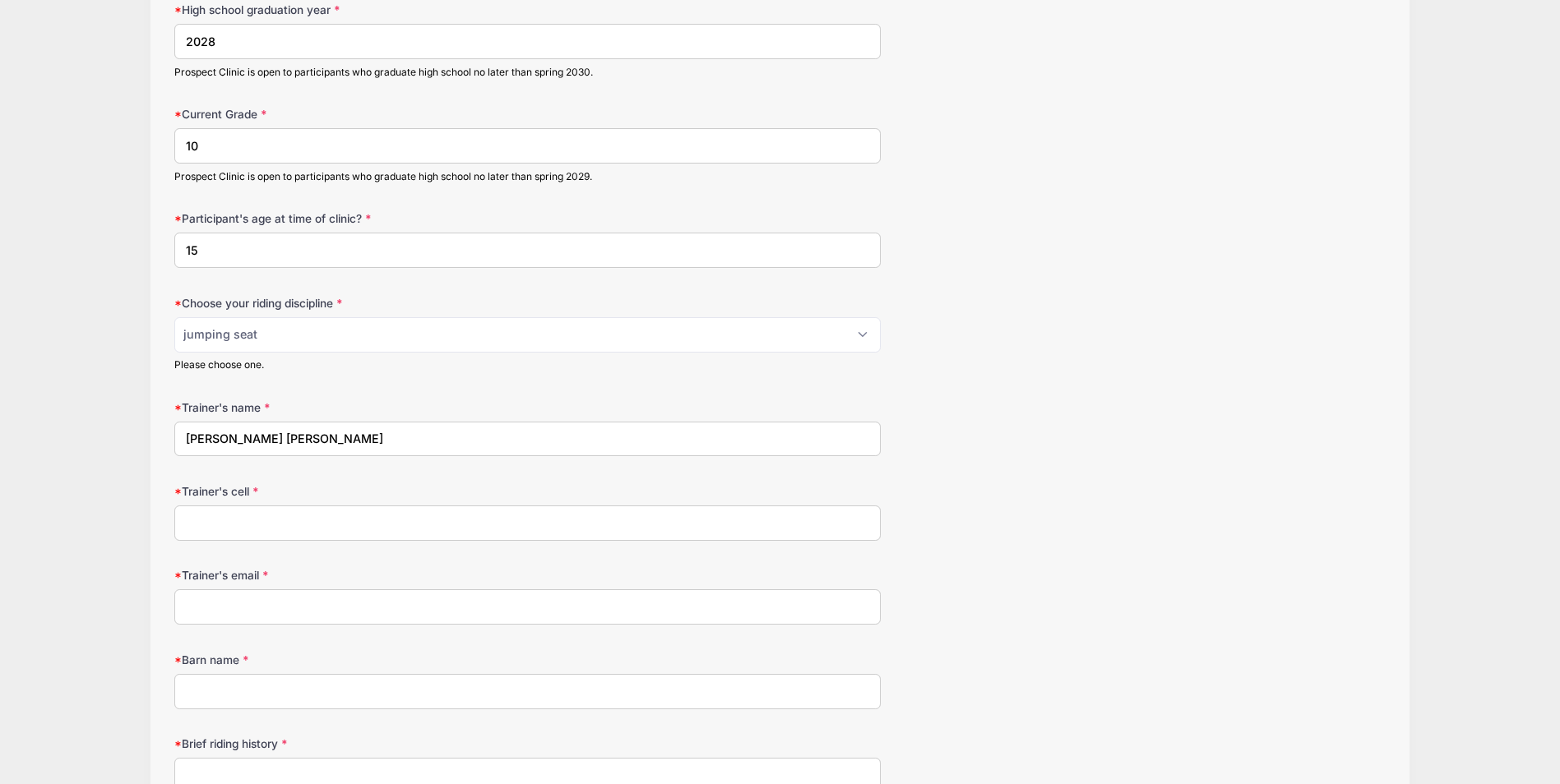
type input "Katie Taylor Davidson"
click at [186, 522] on input "8182819417" at bounding box center [527, 522] width 706 height 35
type input "(818) 281-9417"
click at [228, 600] on input "Trainer's email" at bounding box center [527, 606] width 706 height 35
type input "kt.begoniafarms@gmail.com"
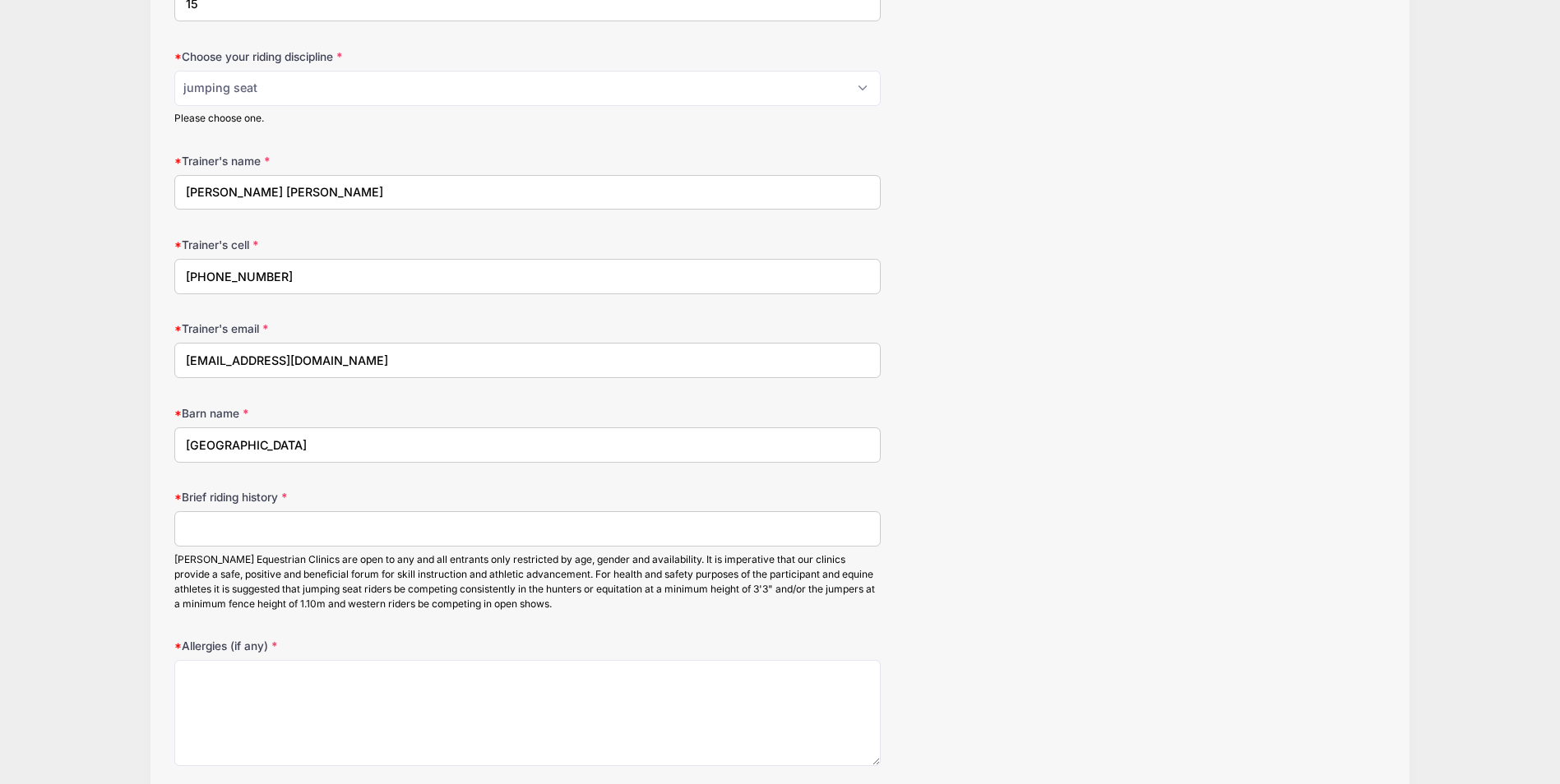
type input "Blue Ridge Farms"
click at [282, 519] on input "Brief riding history" at bounding box center [527, 528] width 706 height 35
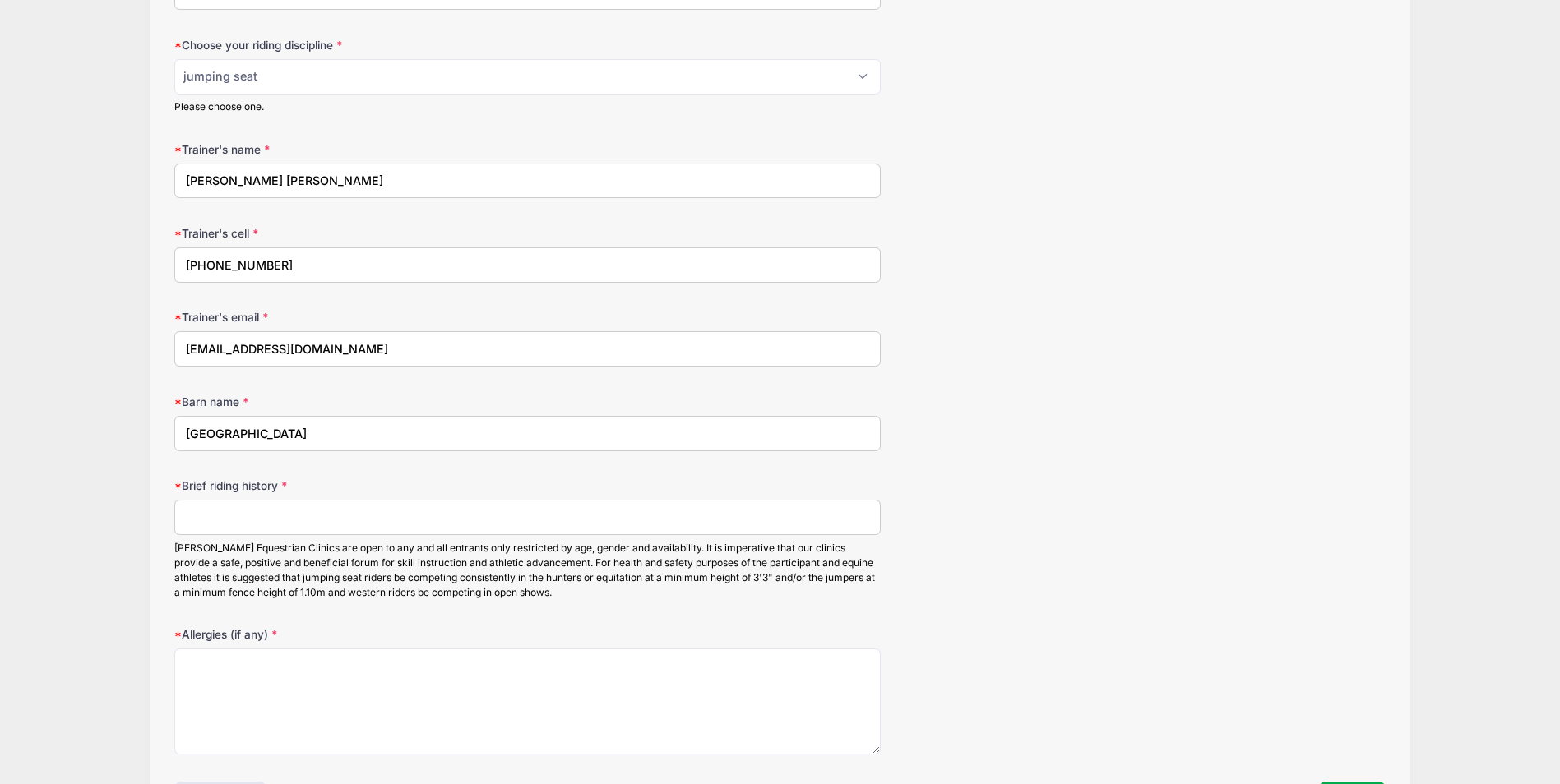
scroll to position [1726, 0]
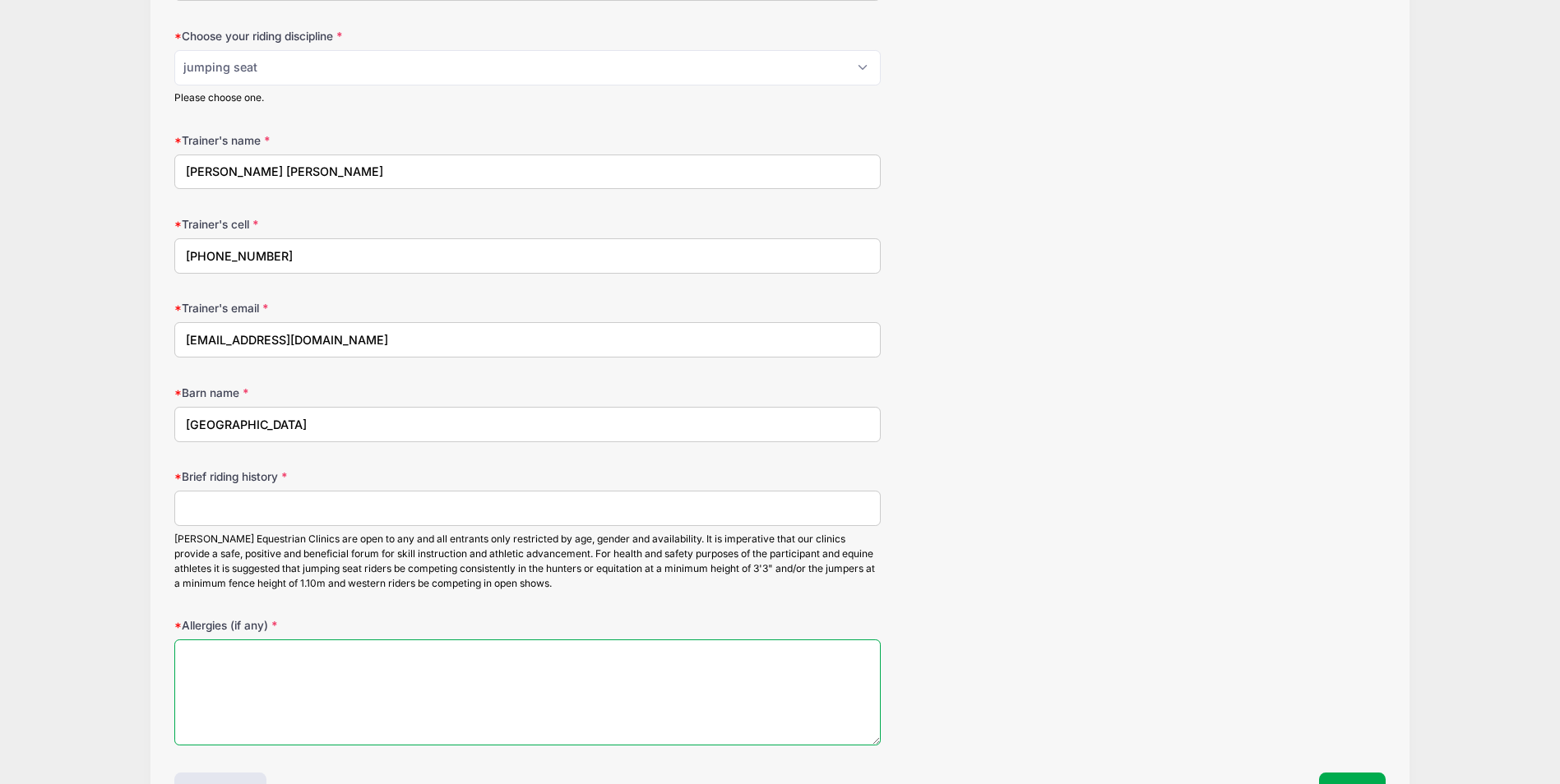
click at [269, 663] on textarea "Allergies (if any)" at bounding box center [527, 692] width 706 height 106
type textarea "None"
click at [239, 513] on input "Brief riding history" at bounding box center [527, 508] width 706 height 35
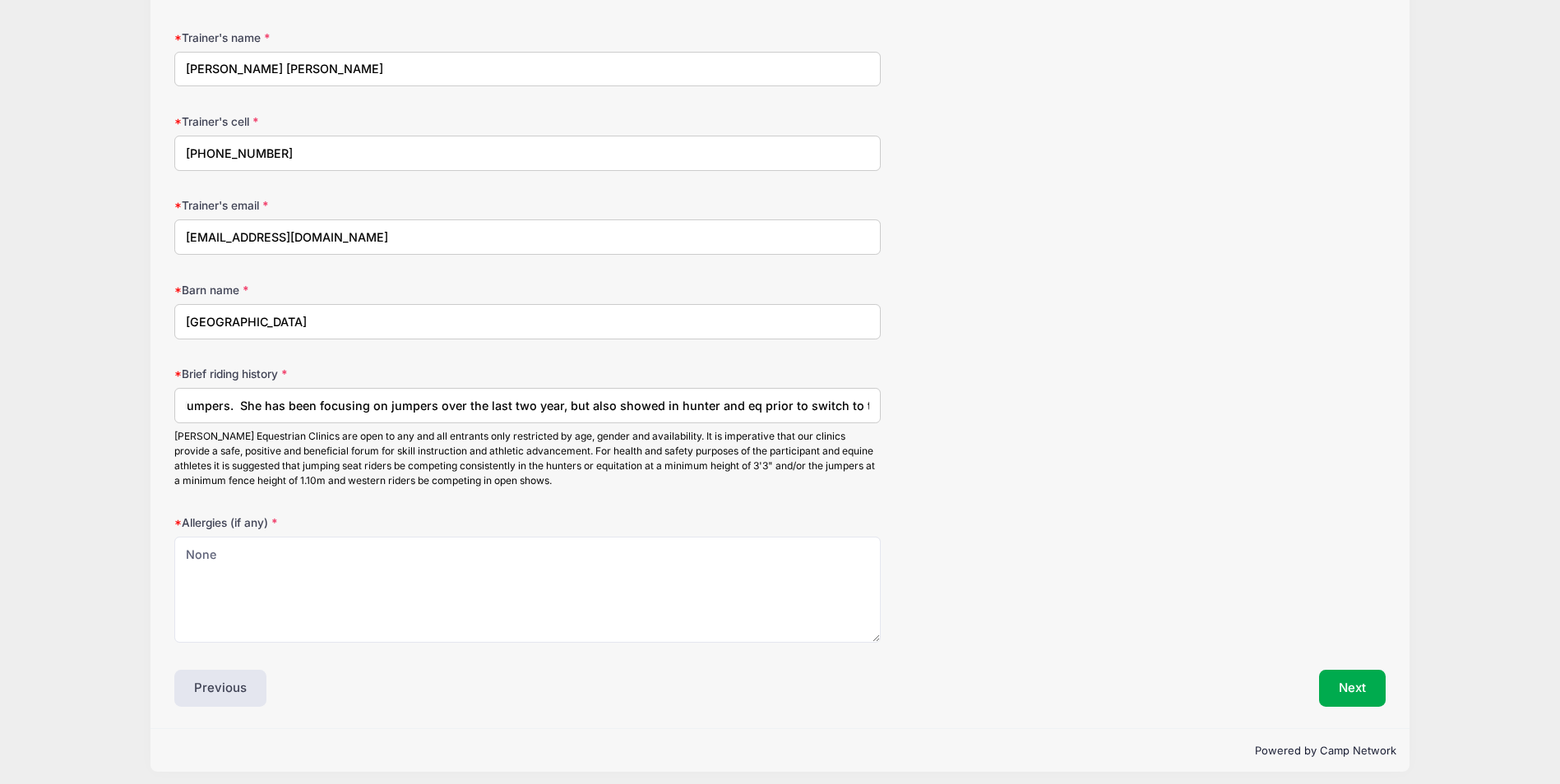
scroll to position [1838, 0]
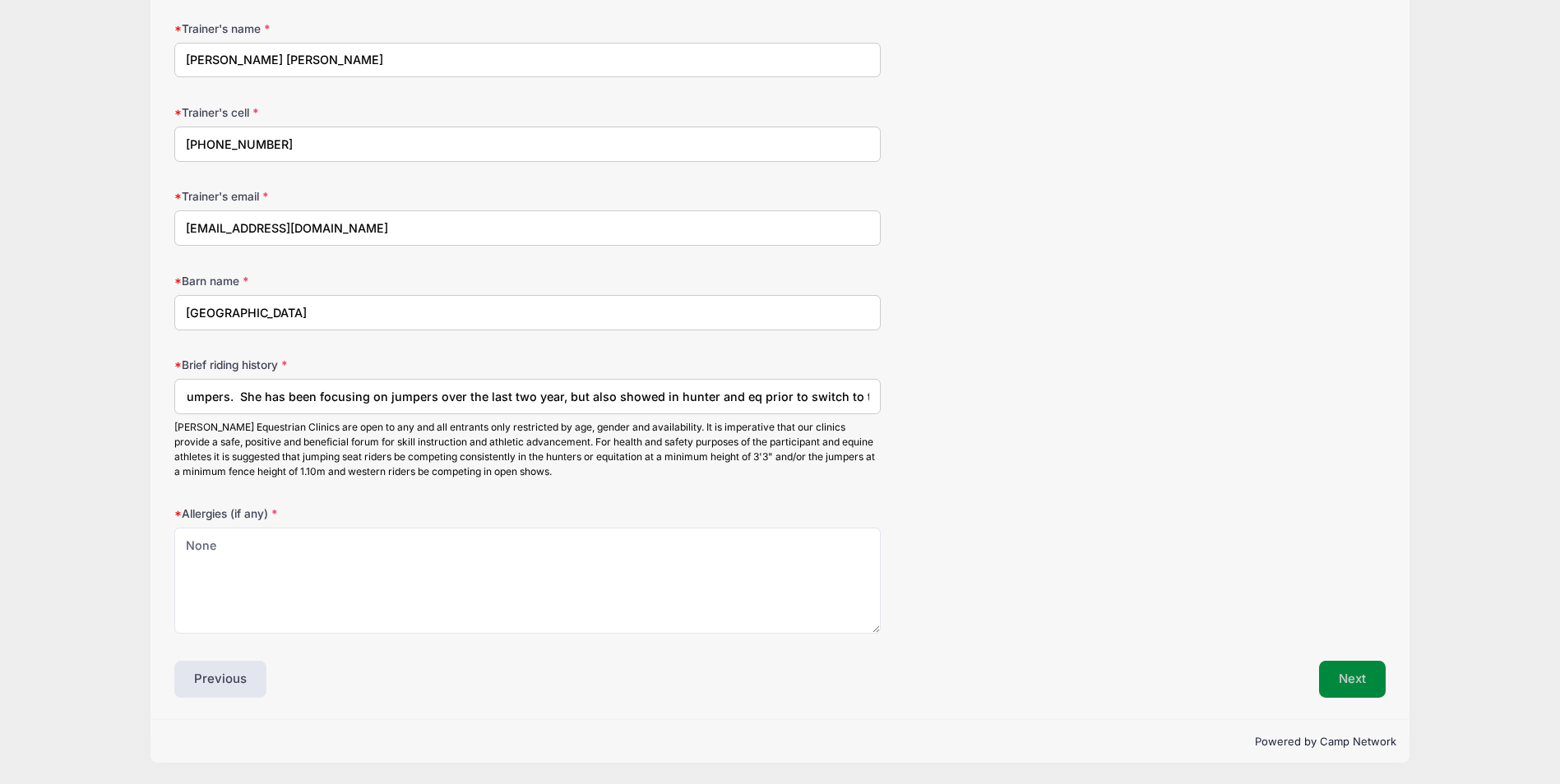
type input "Gwyn is currently showing in the 1.20/1.25 Jumpers. She has been focusing on ju…"
click at [1349, 678] on button "Next" at bounding box center [1352, 679] width 67 height 38
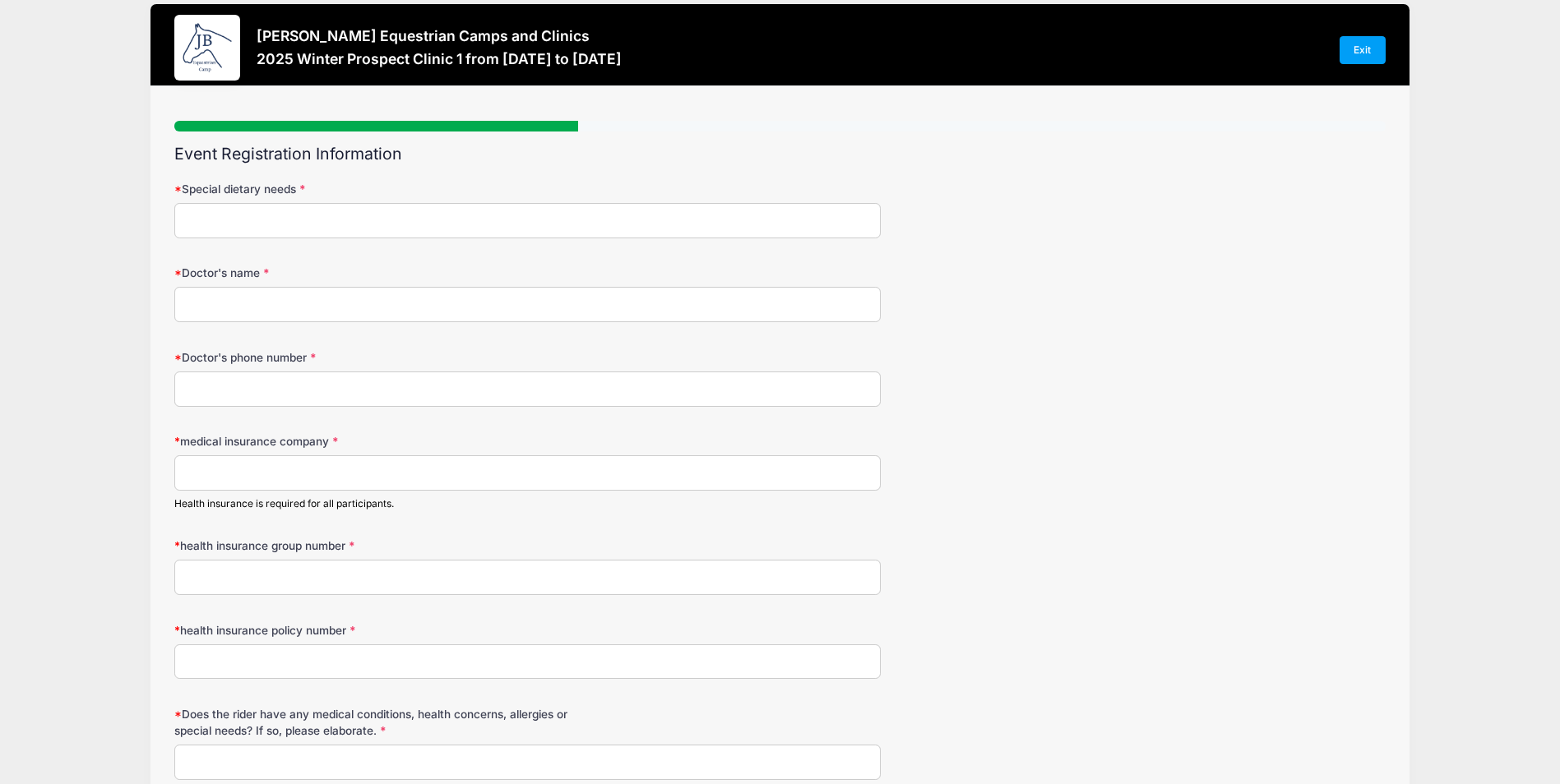
scroll to position [0, 0]
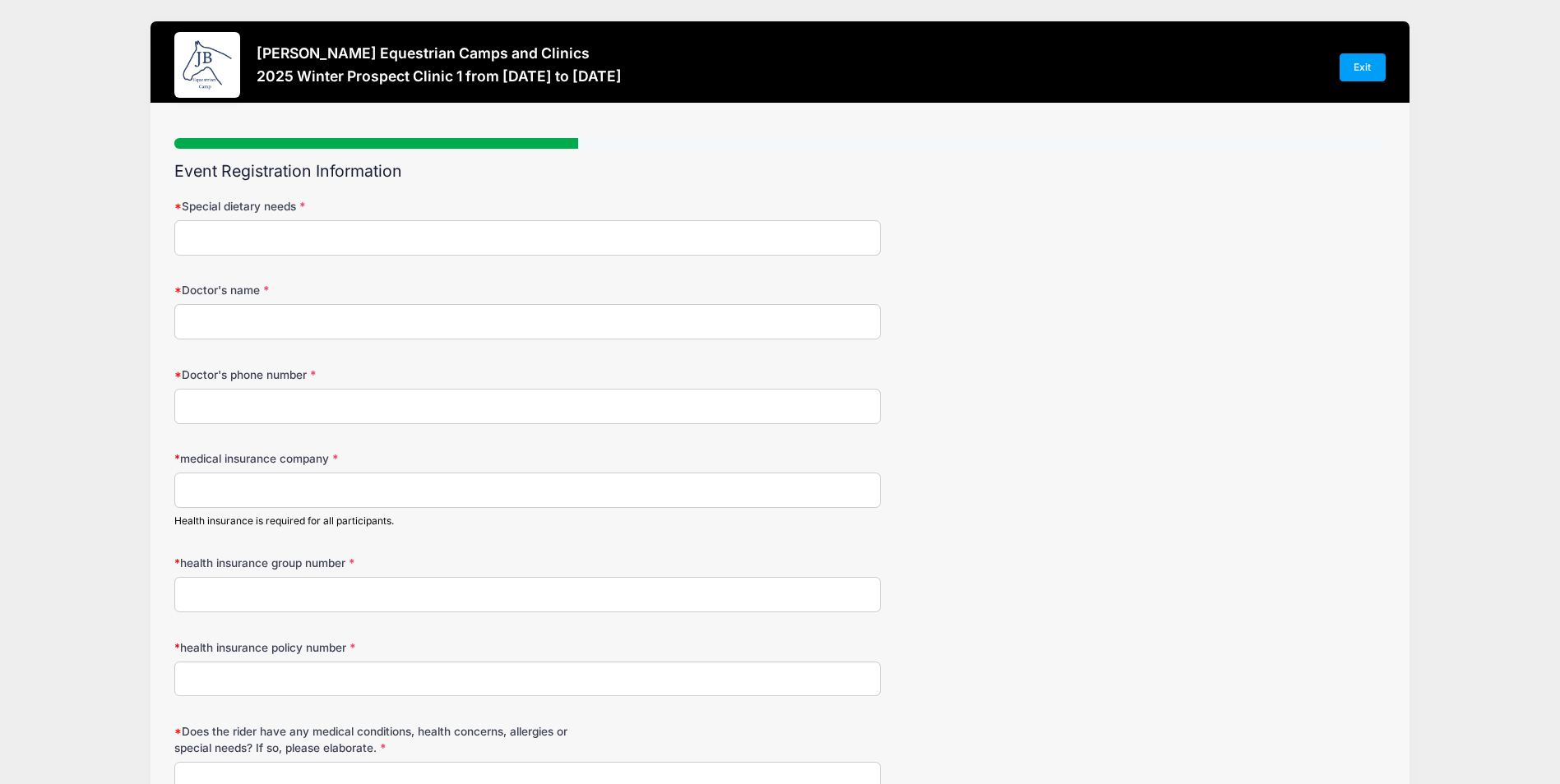
click at [240, 227] on input "Special dietary needs" at bounding box center [527, 238] width 706 height 35
type input "None"
type input "Asha Misra"
click at [256, 397] on input "Doctor's phone number" at bounding box center [527, 406] width 706 height 35
type input "(949) 759-8699"
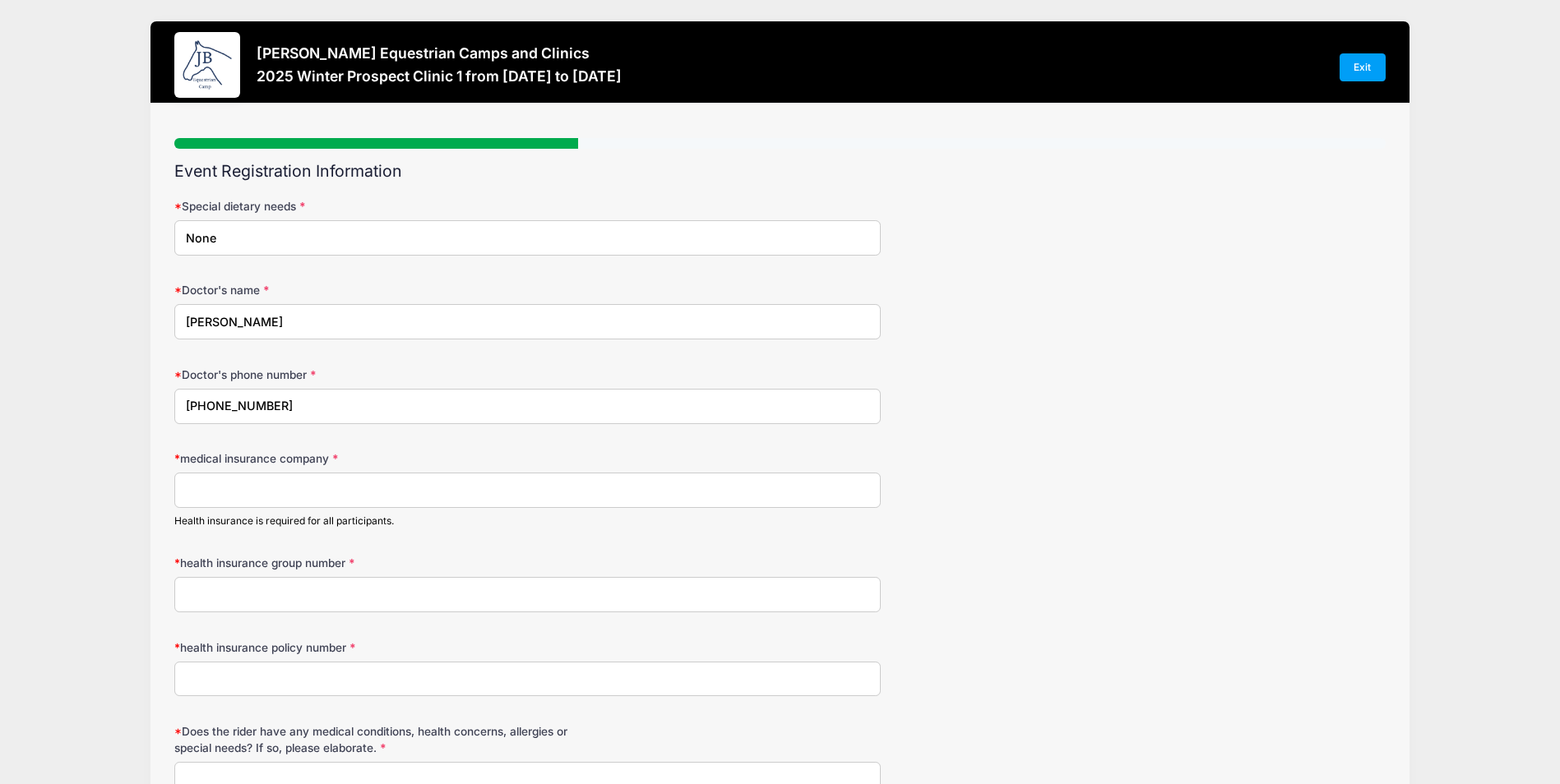
click at [295, 480] on input "medical insurance company" at bounding box center [527, 490] width 706 height 35
type input "United Healthcare"
type input "924327"
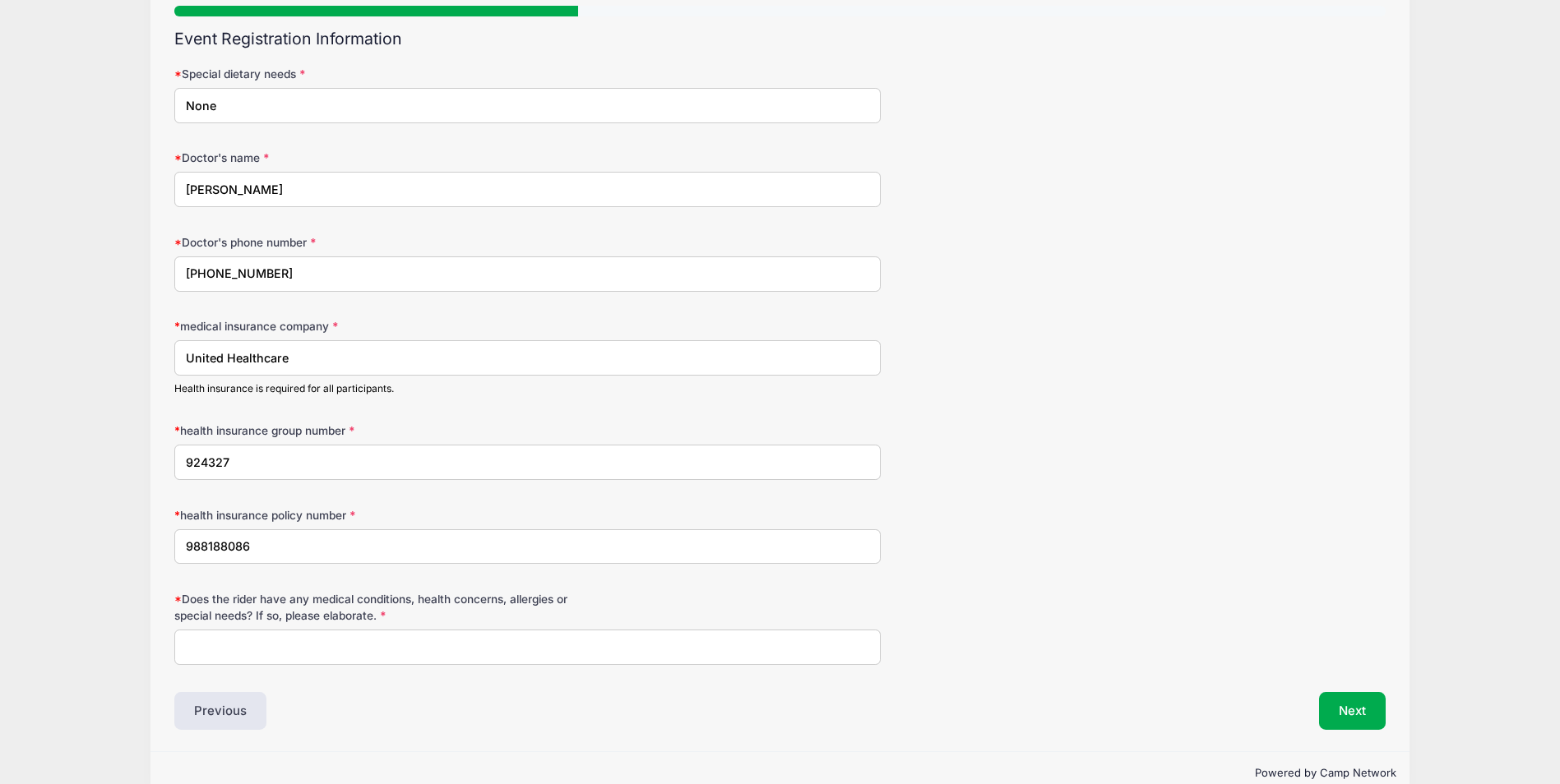
scroll to position [165, 0]
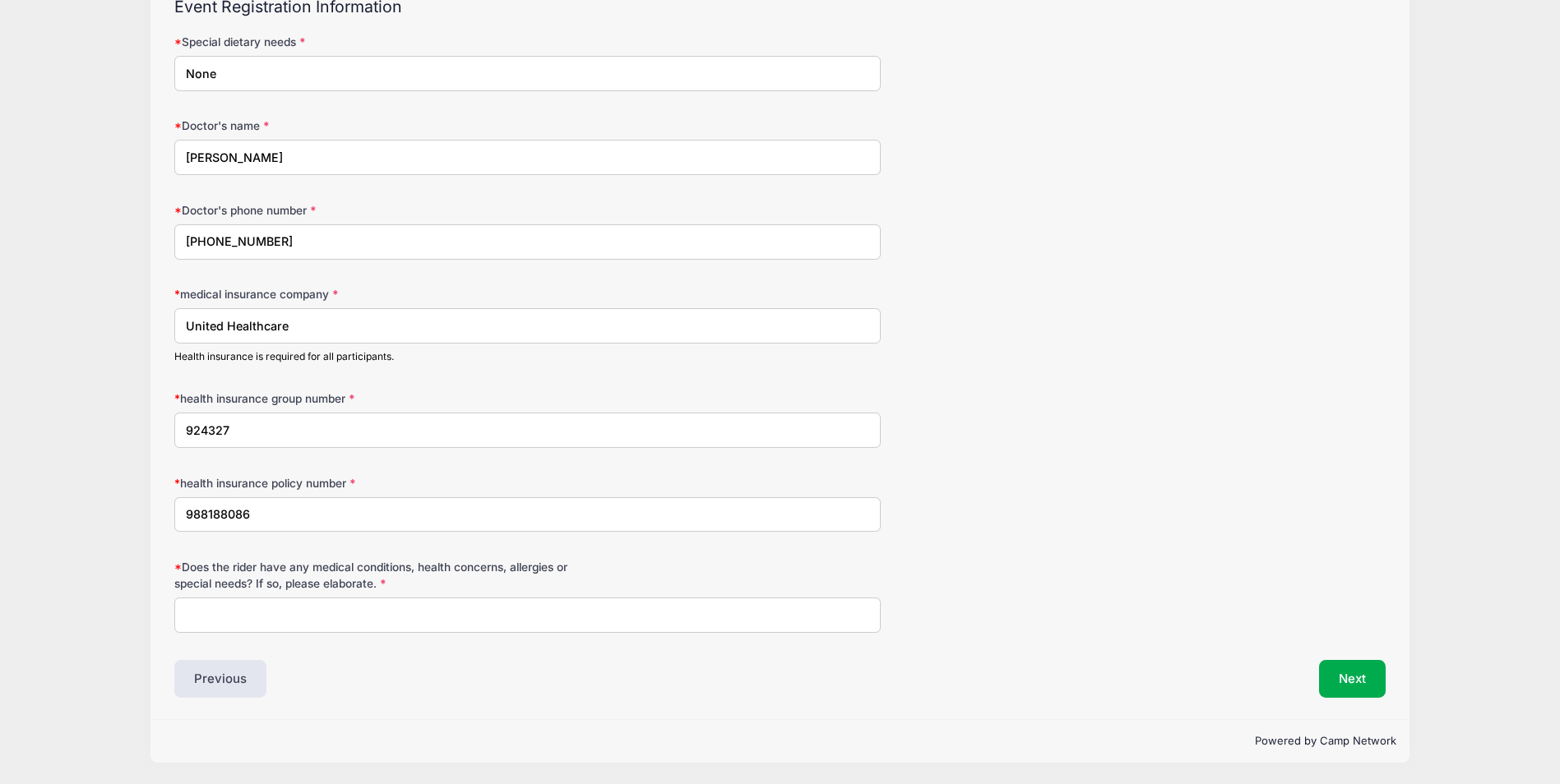
type input "988188086"
click at [252, 609] on input "Does the rider have any medical conditions, health concerns, allergies or speci…" at bounding box center [527, 615] width 706 height 35
type input "None"
click at [1357, 678] on button "Next" at bounding box center [1352, 678] width 67 height 38
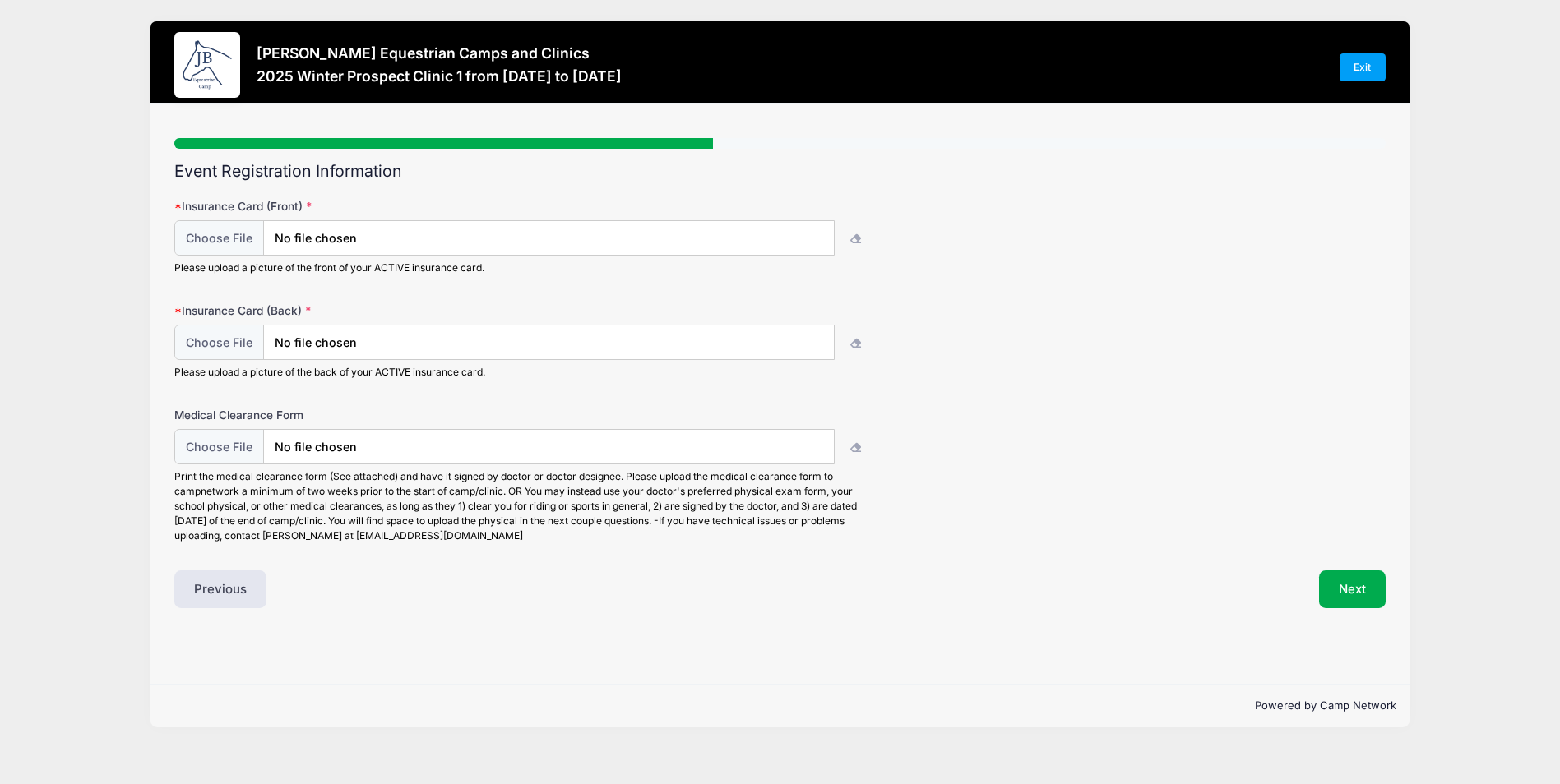
scroll to position [0, 0]
click at [469, 227] on input "file" at bounding box center [509, 238] width 664 height 35
click at [389, 455] on input "file" at bounding box center [509, 447] width 664 height 35
click at [525, 243] on input "file" at bounding box center [509, 238] width 664 height 35
type input "C:\fakepath\1.jpg"
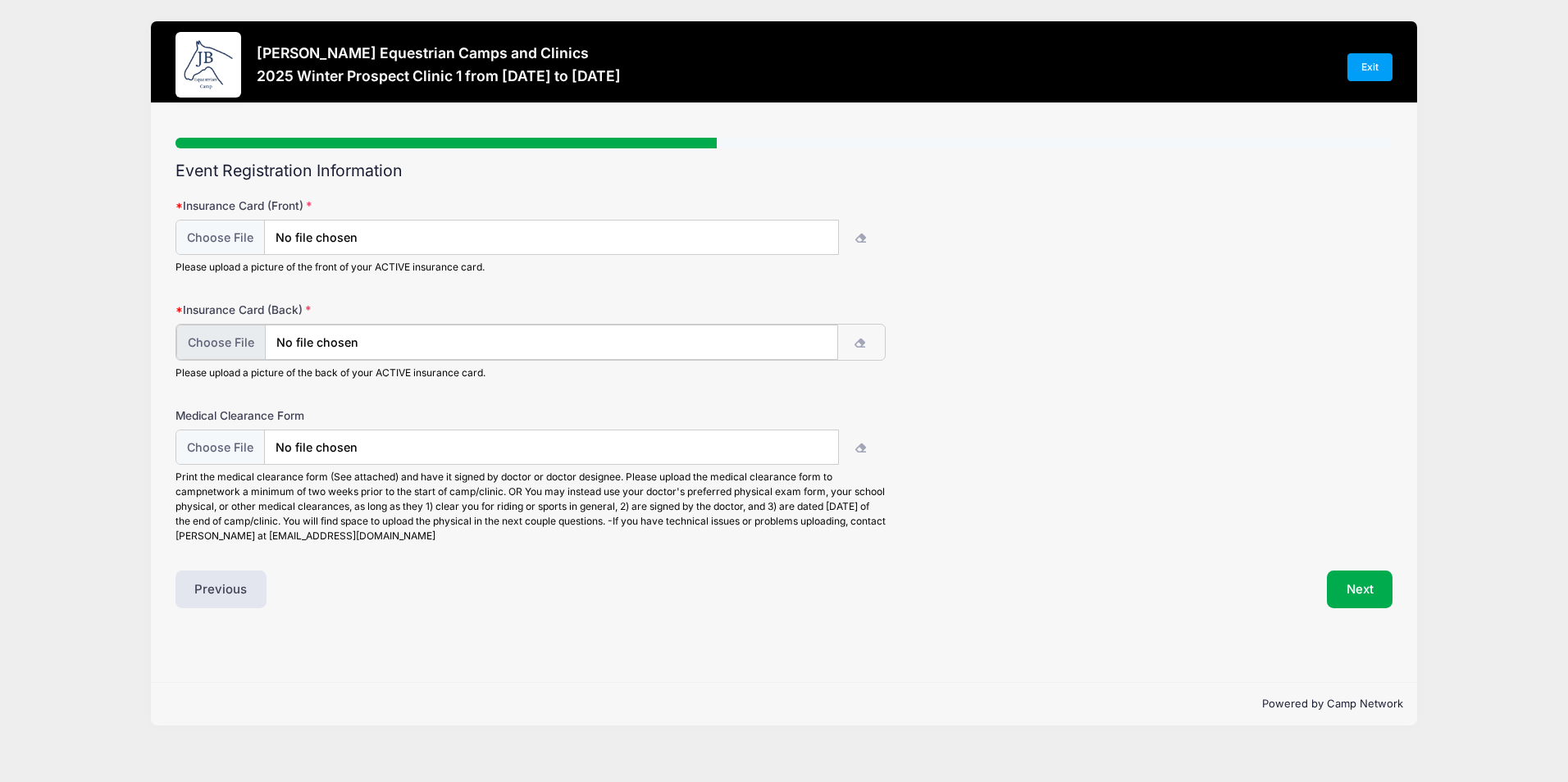
click at [323, 339] on input "file" at bounding box center [508, 341] width 662 height 35
type input "C:\fakepath\2.jpg"
click at [286, 342] on input "file" at bounding box center [508, 341] width 662 height 35
click at [442, 449] on input "file" at bounding box center [508, 446] width 662 height 35
click at [382, 442] on input "file" at bounding box center [508, 446] width 662 height 35
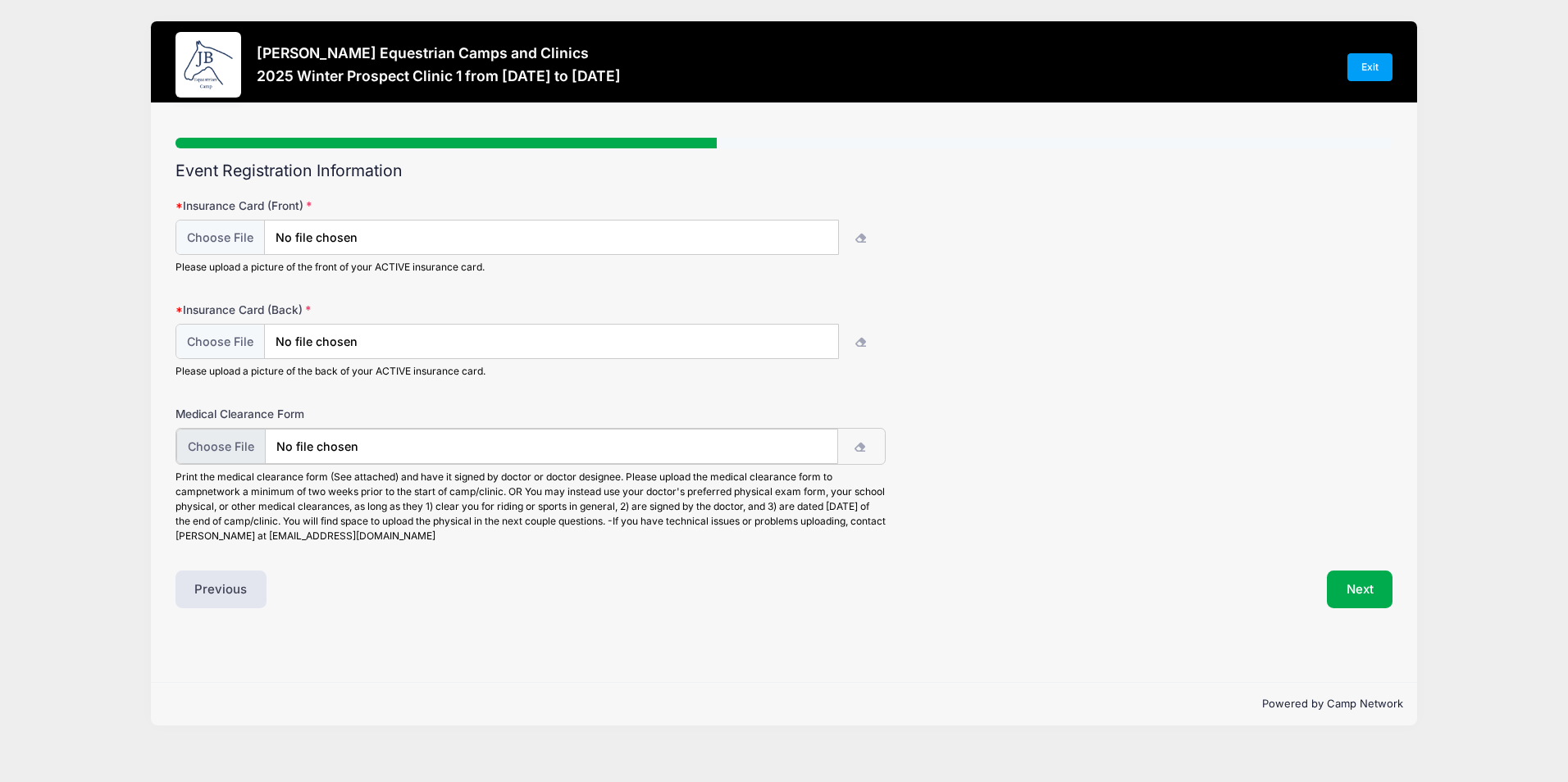
type input "C:\fakepath\Physical Evaluation 2025-2026 (Stanisai, Gwyneth).pdf"
click at [1356, 590] on button "Next" at bounding box center [1360, 588] width 67 height 38
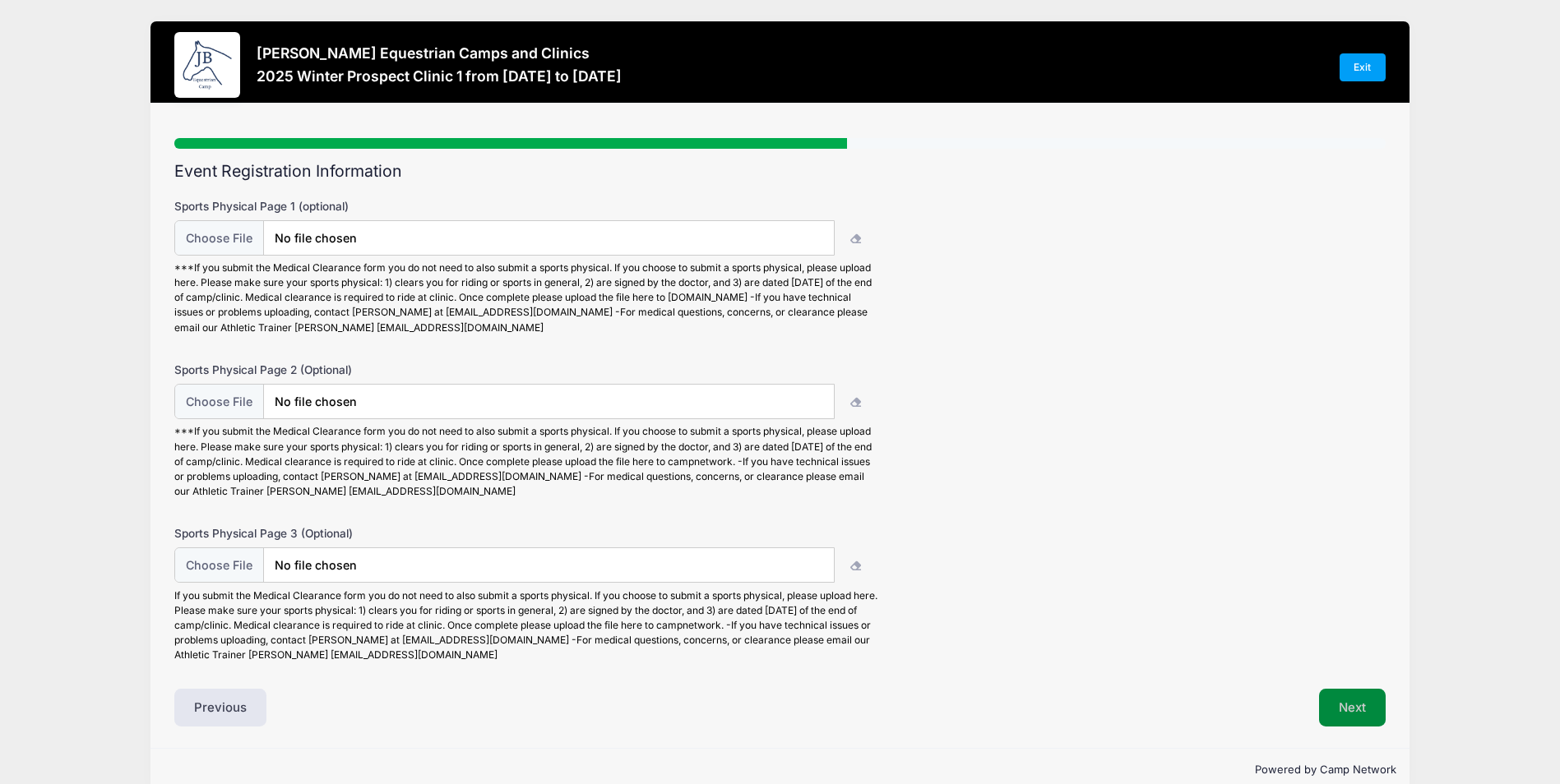
click at [1349, 703] on button "Next" at bounding box center [1352, 708] width 67 height 38
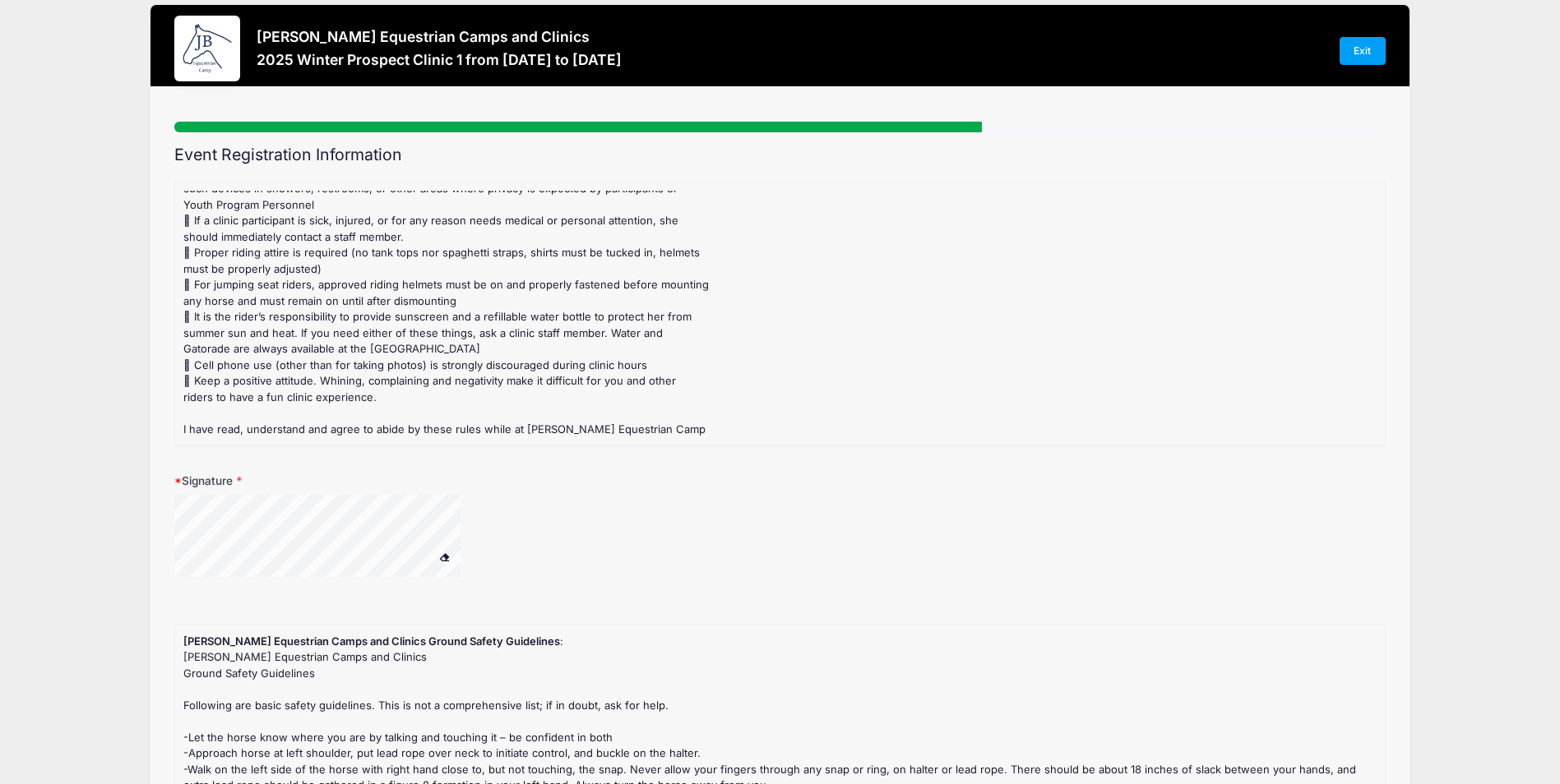
scroll to position [21, 0]
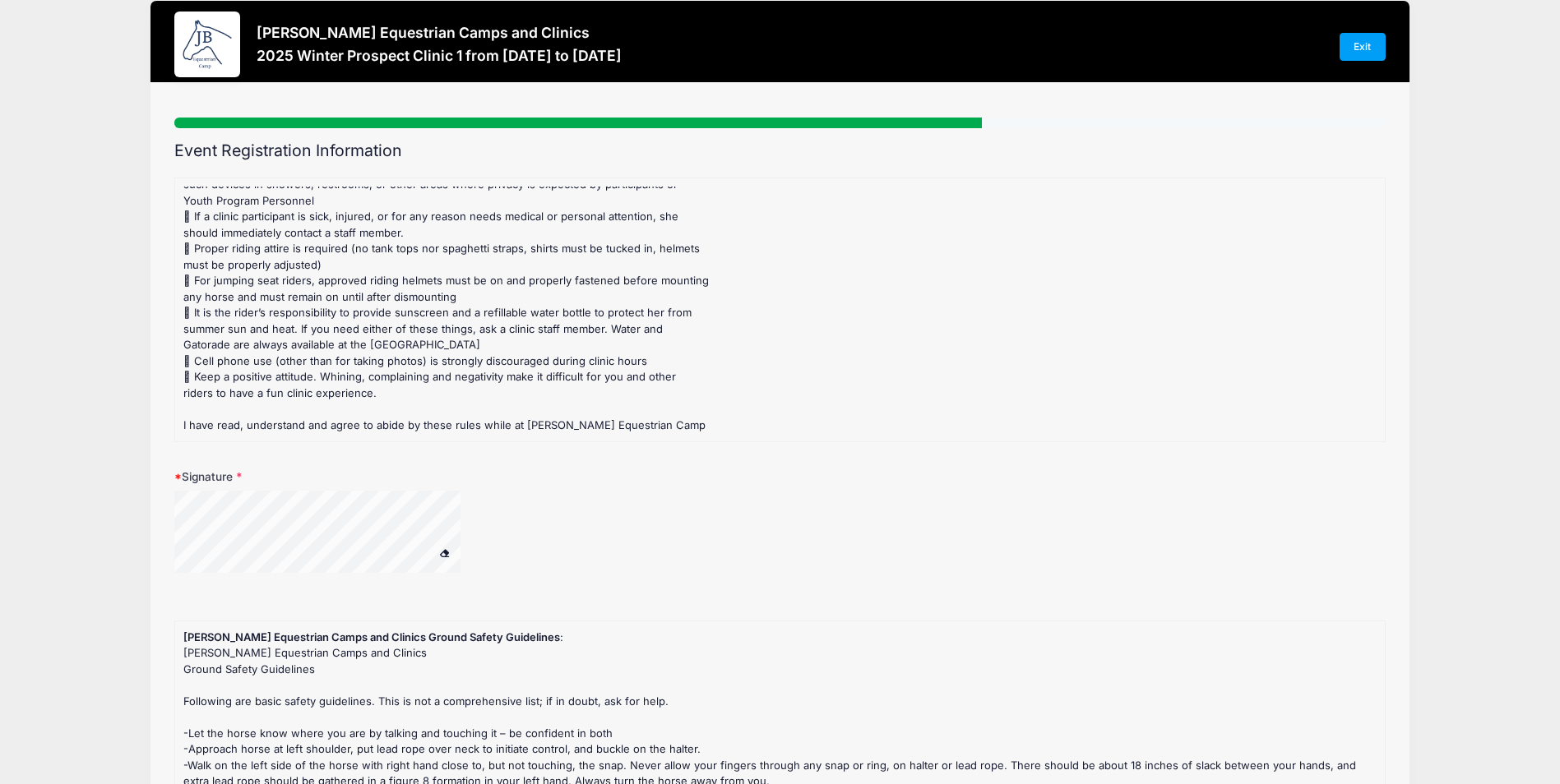
click at [444, 552] on span at bounding box center [444, 552] width 11 height 9
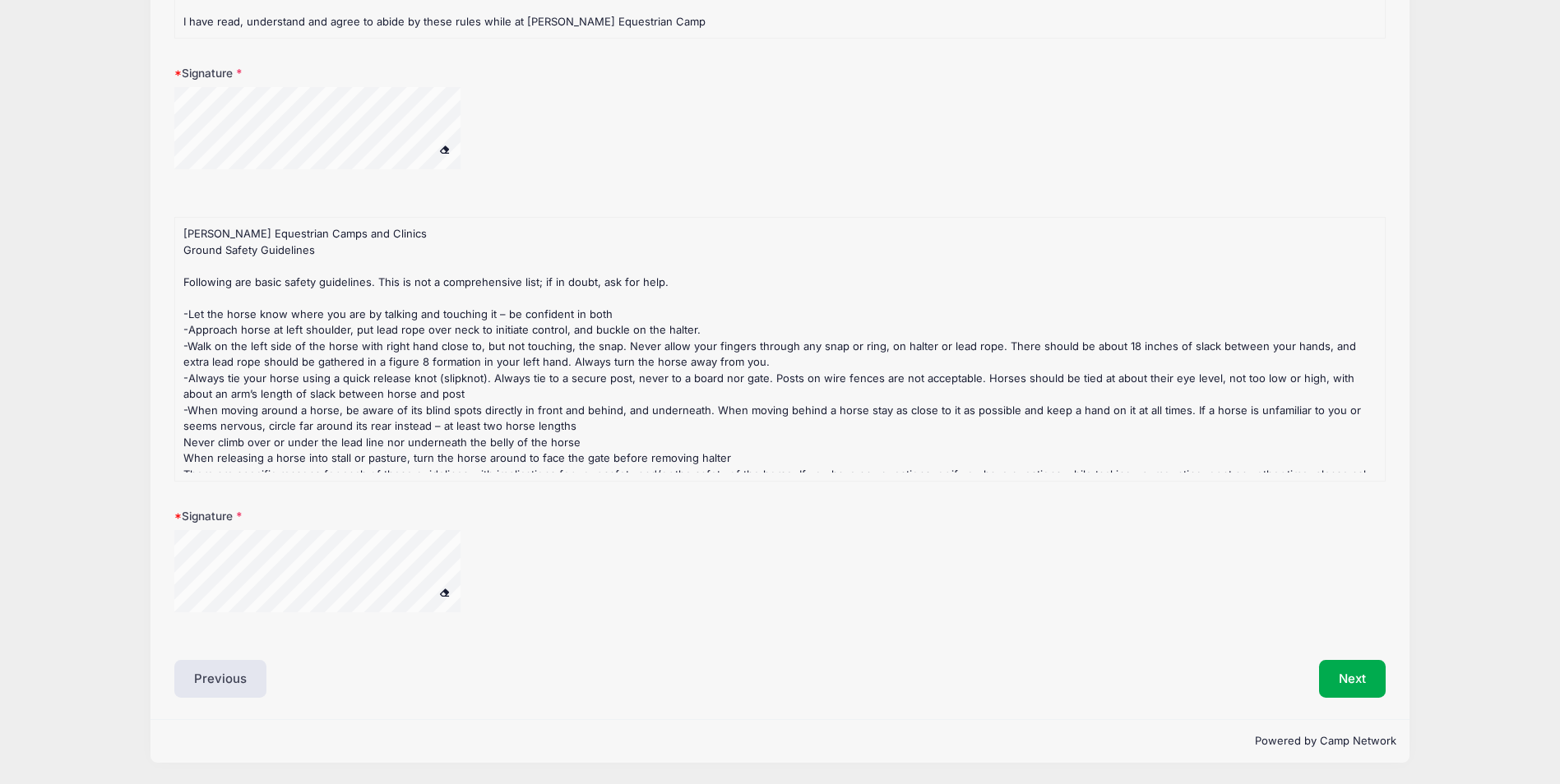
scroll to position [42, 0]
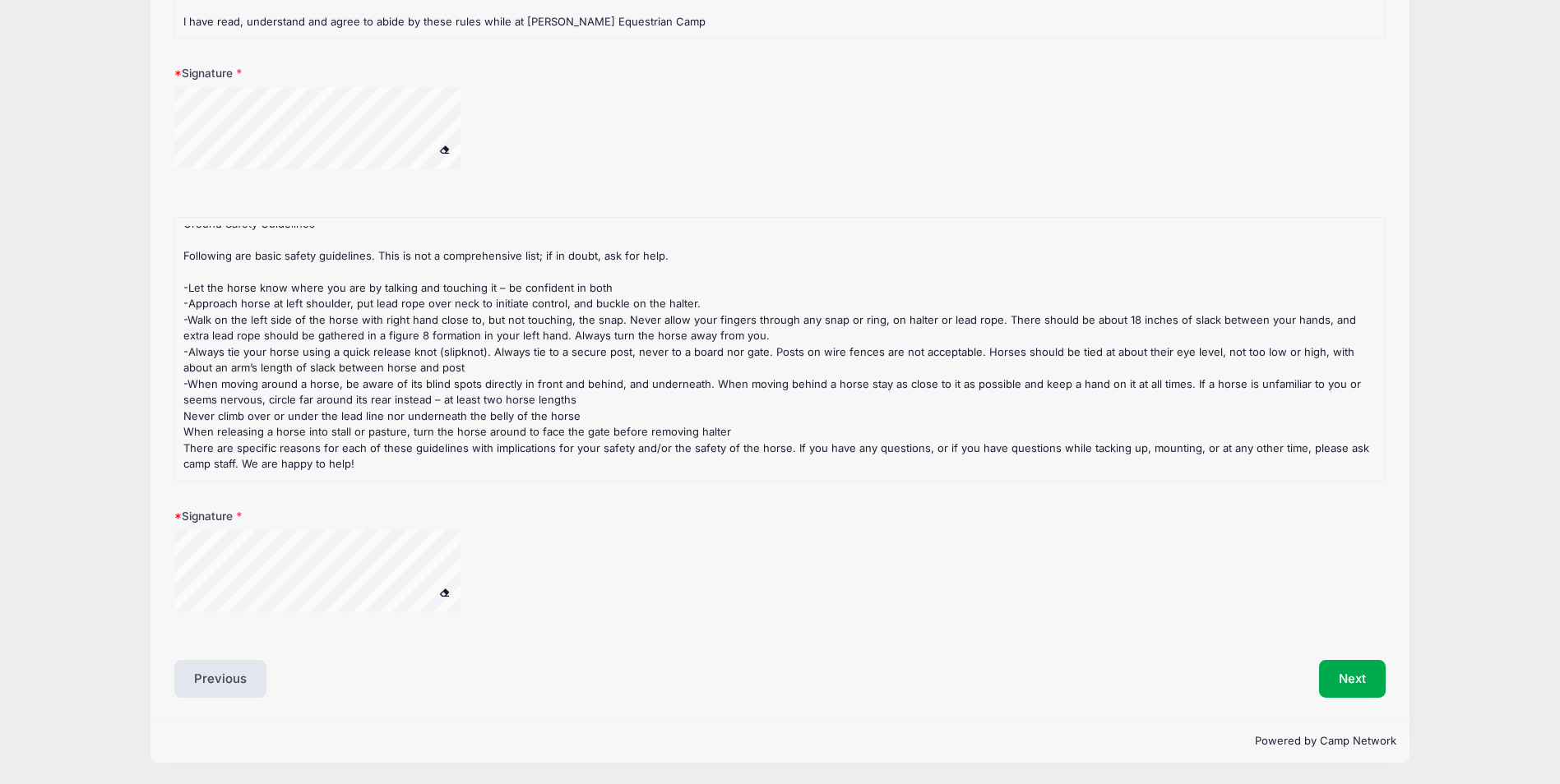
click at [439, 594] on span at bounding box center [444, 592] width 11 height 9
click at [1349, 682] on button "Next" at bounding box center [1352, 678] width 67 height 38
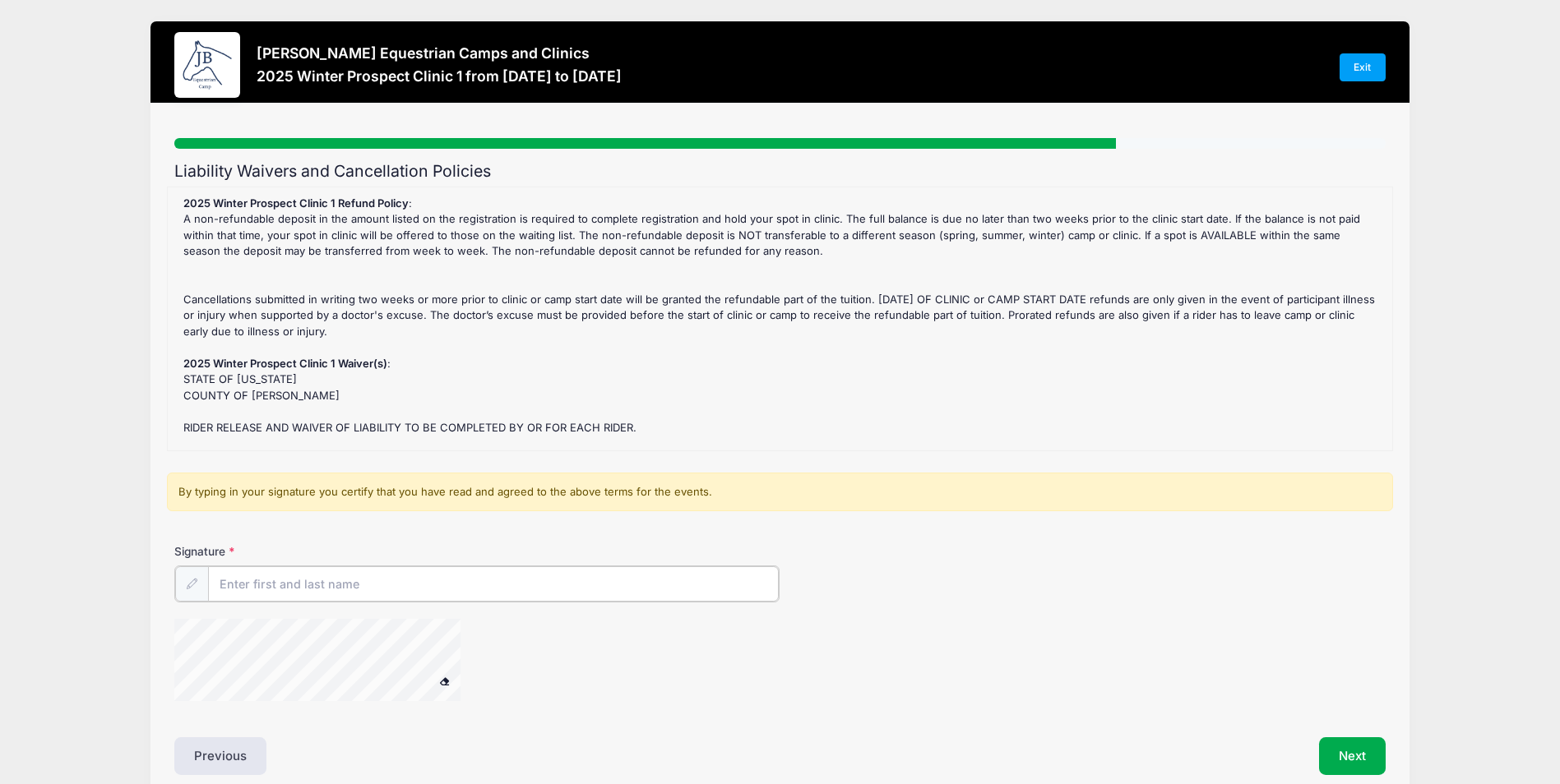
click at [452, 579] on input "Signature" at bounding box center [493, 583] width 571 height 35
click at [556, 474] on div "By typing in your signature you certify that you have read and agreed to the ab…" at bounding box center [781, 492] width 1227 height 39
click at [333, 591] on input "Signature" at bounding box center [493, 583] width 571 height 35
type input "R"
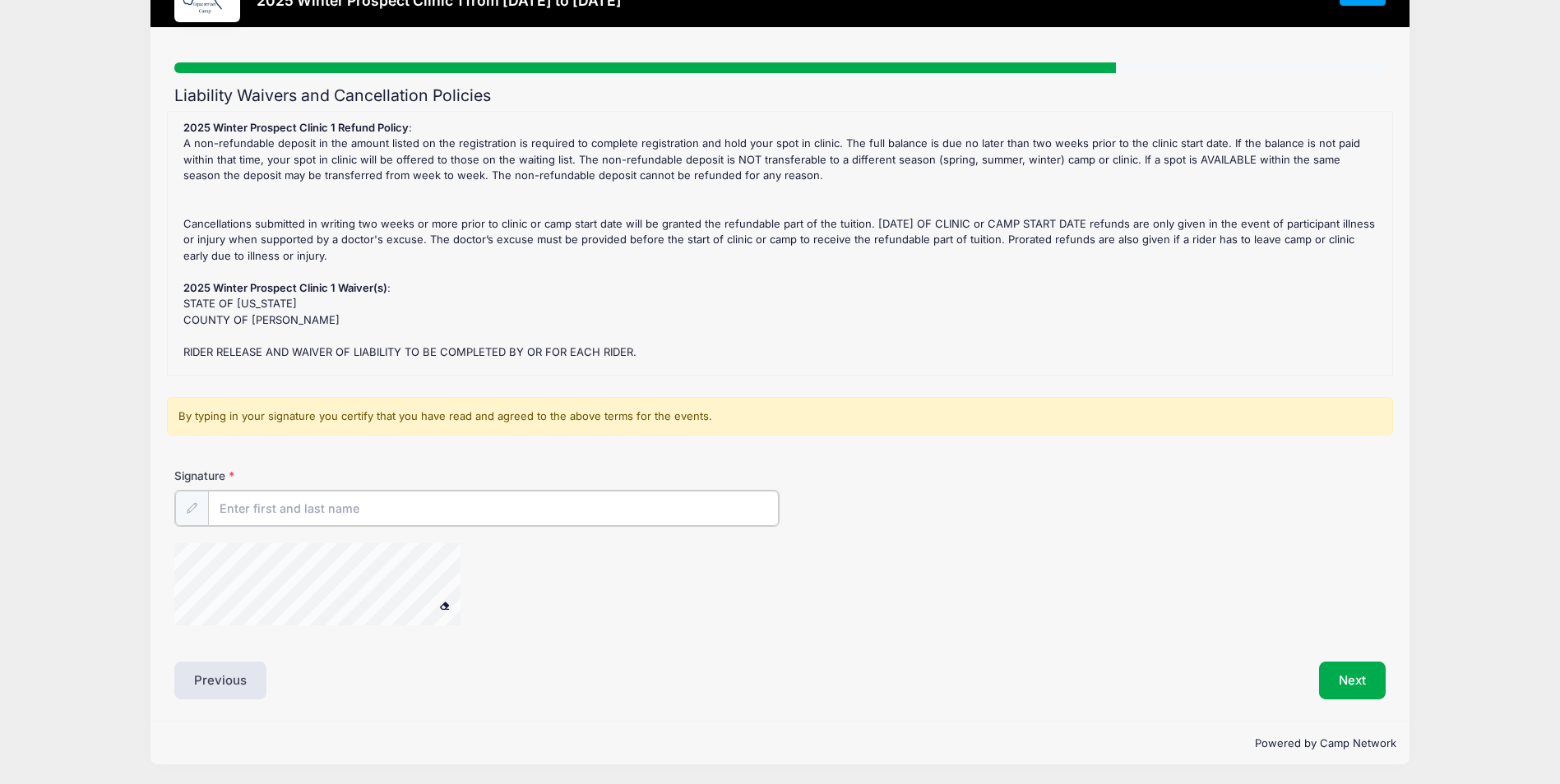
scroll to position [77, 0]
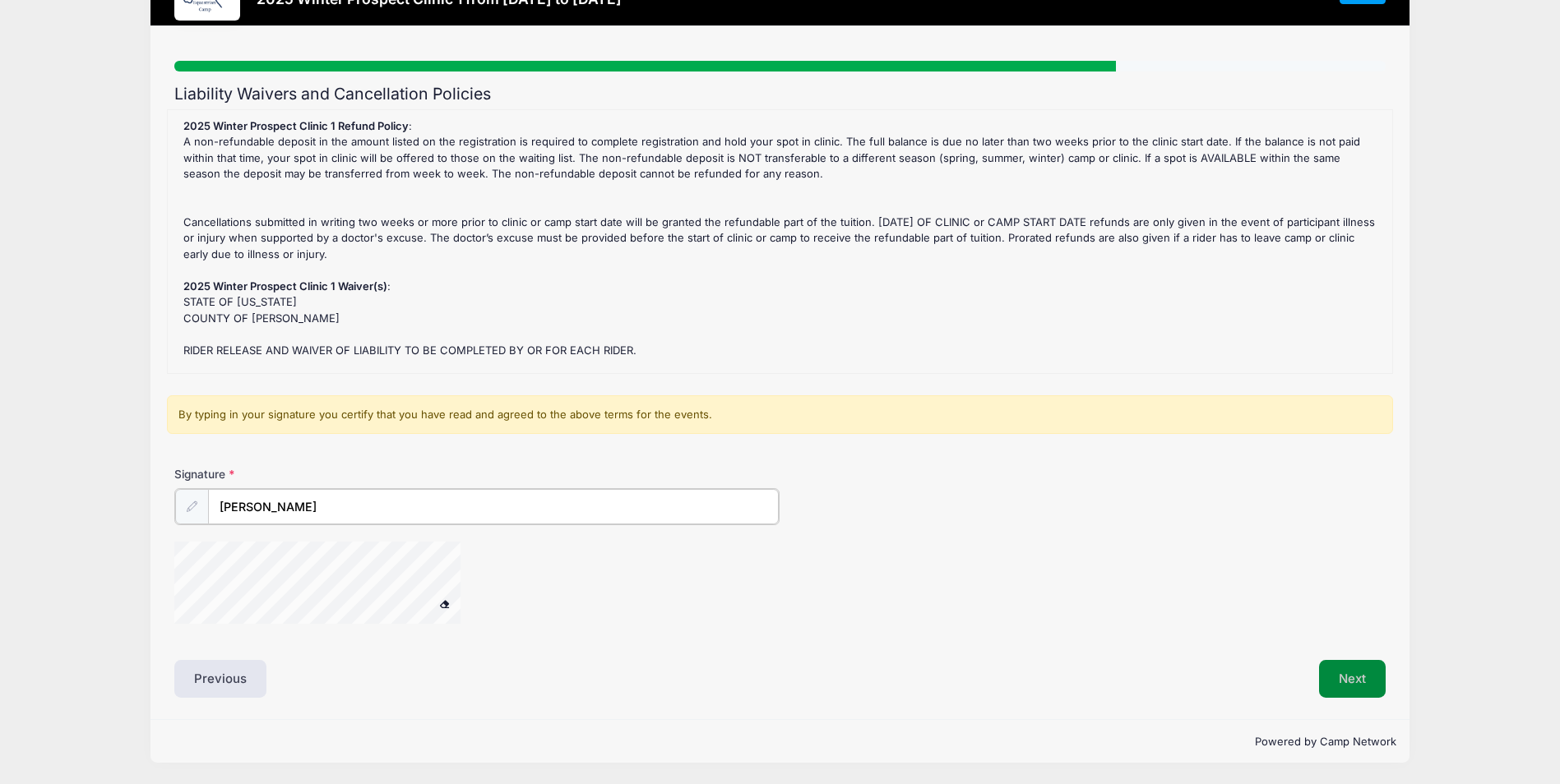
type input "Rush Stanisai"
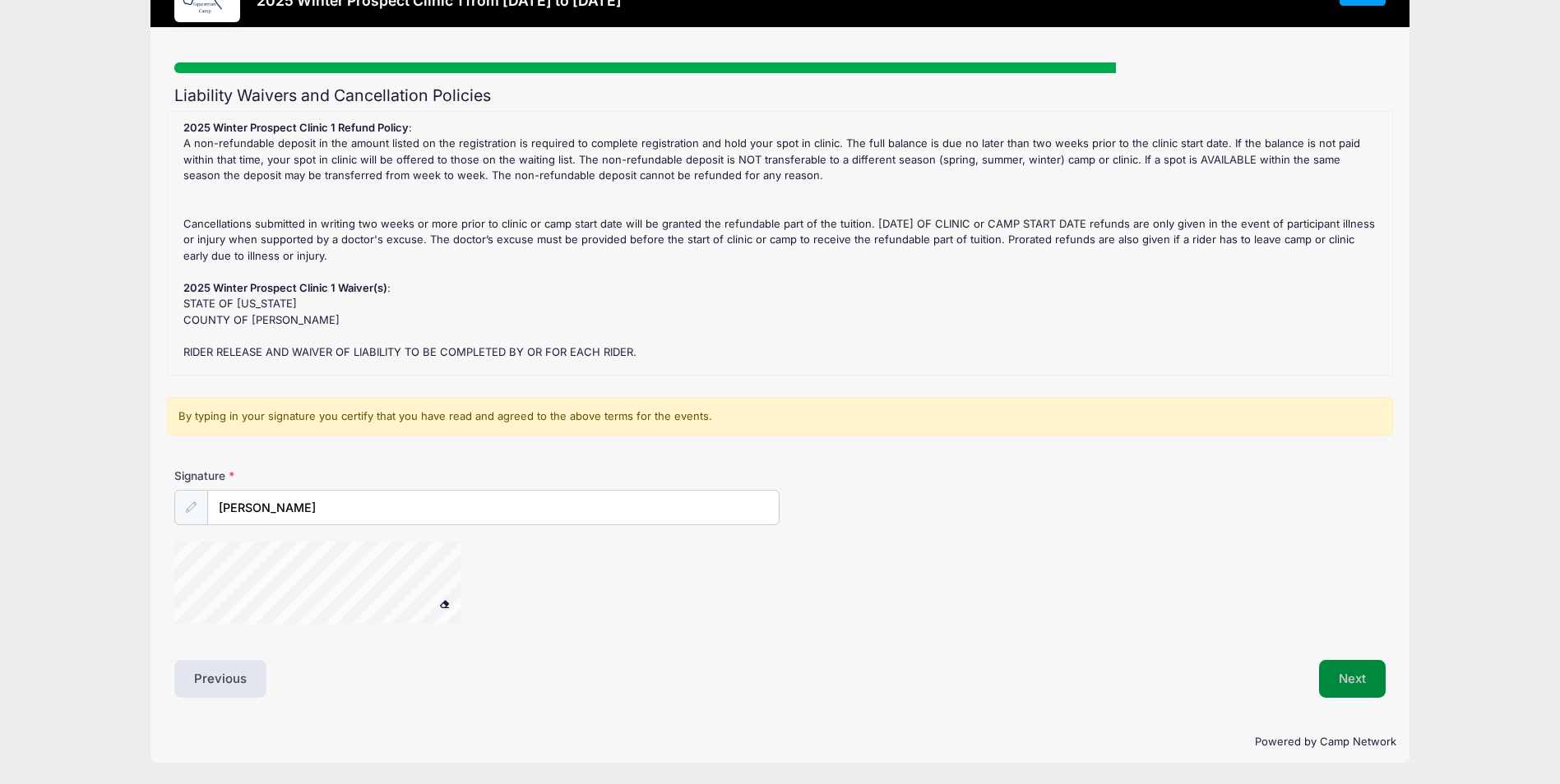
click at [1360, 683] on button "Next" at bounding box center [1352, 678] width 67 height 38
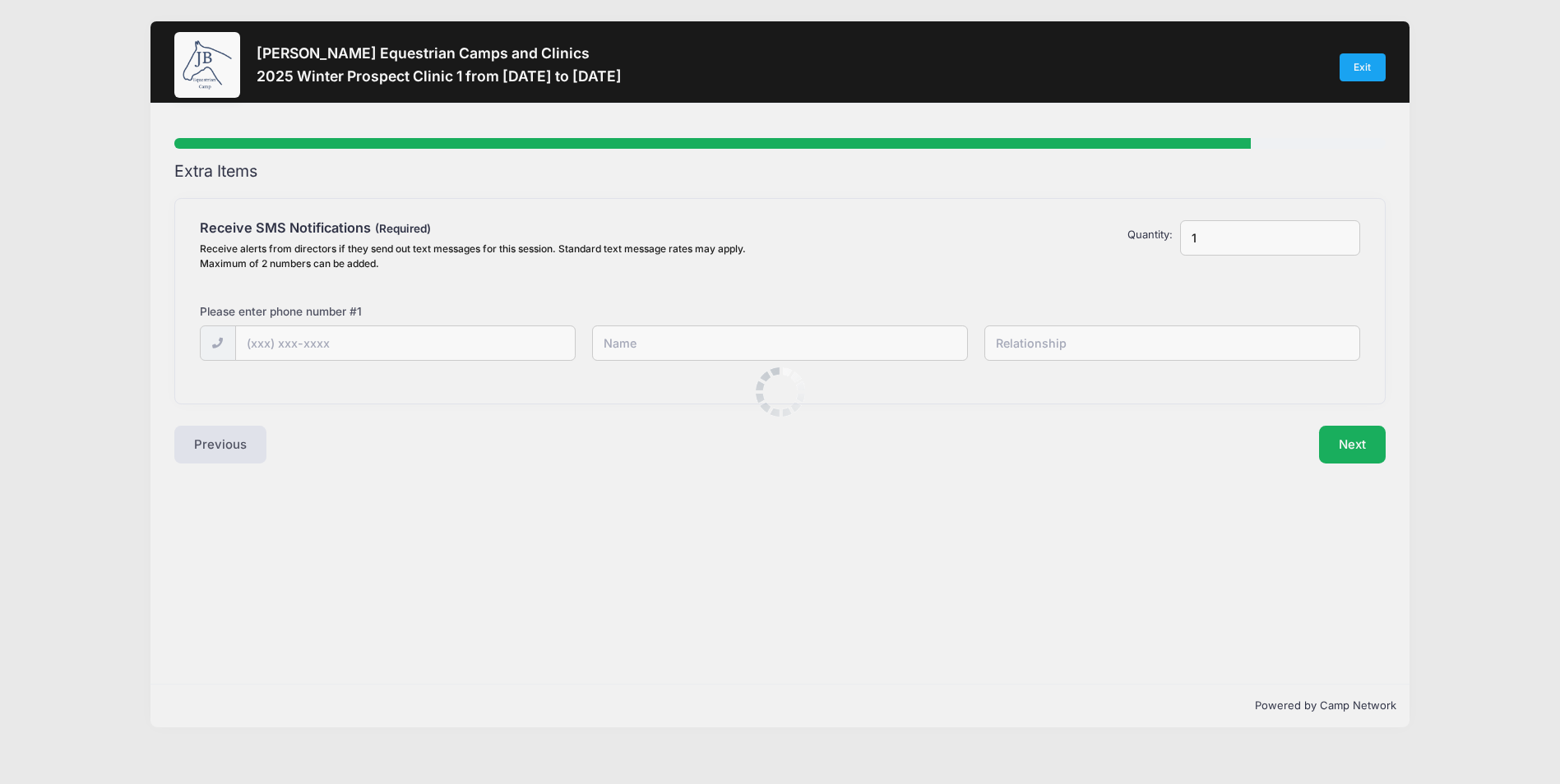
scroll to position [0, 0]
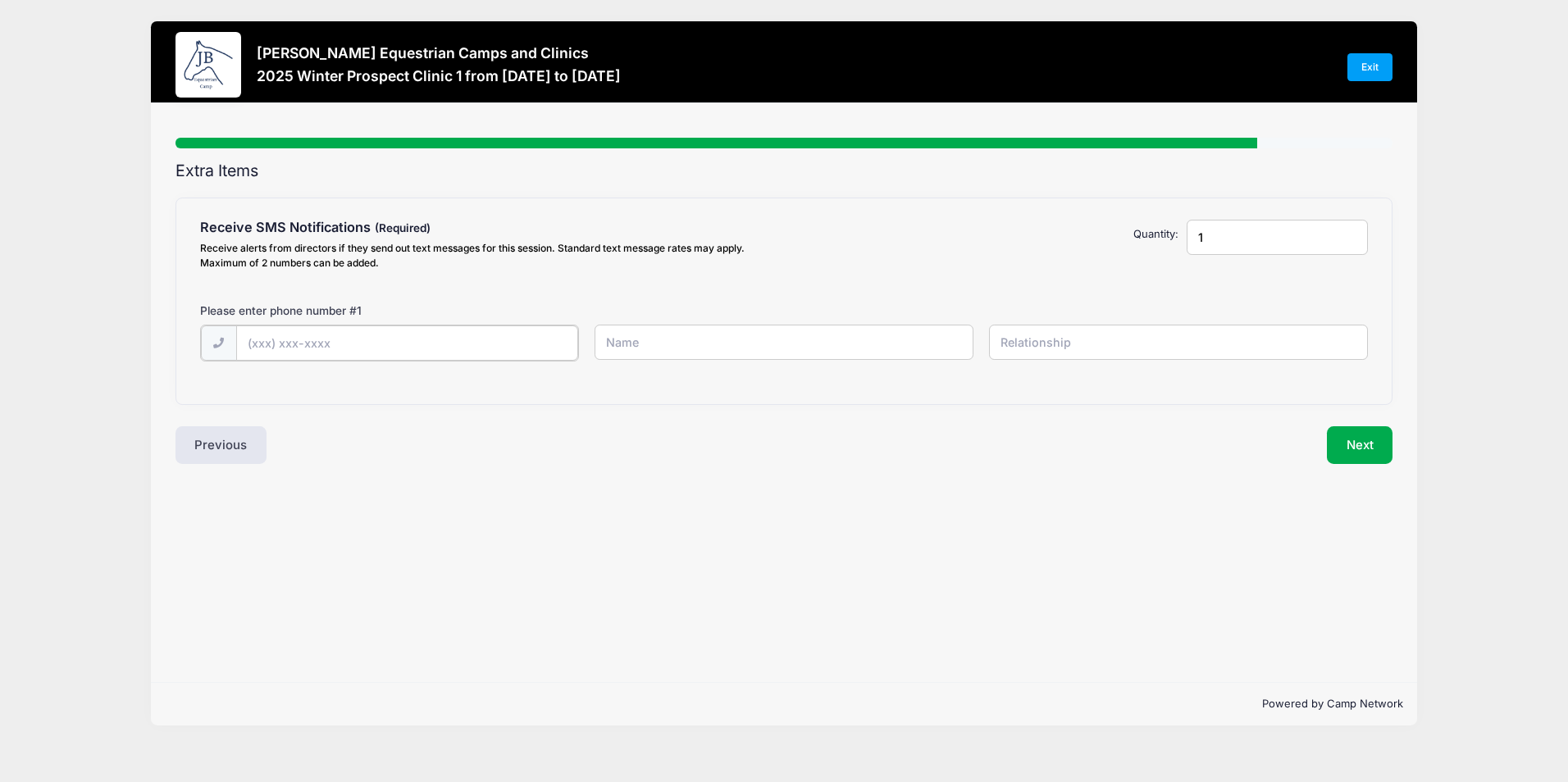
click at [364, 347] on input "text" at bounding box center [407, 342] width 342 height 35
type input "(949) 648-2777"
type input "Rush Stanisai"
type input "Father"
click at [1369, 440] on button "Next" at bounding box center [1360, 443] width 67 height 38
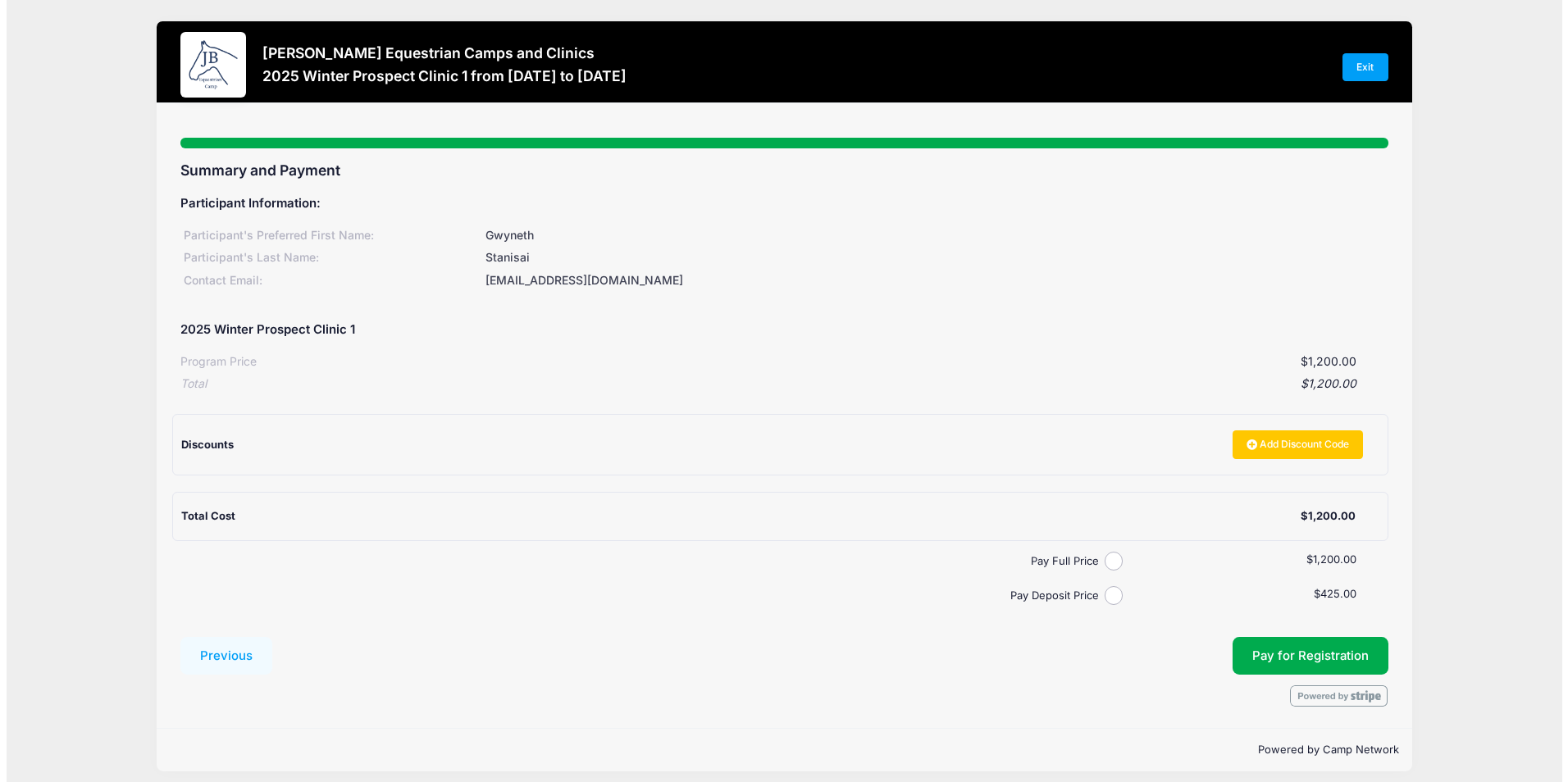
scroll to position [10, 0]
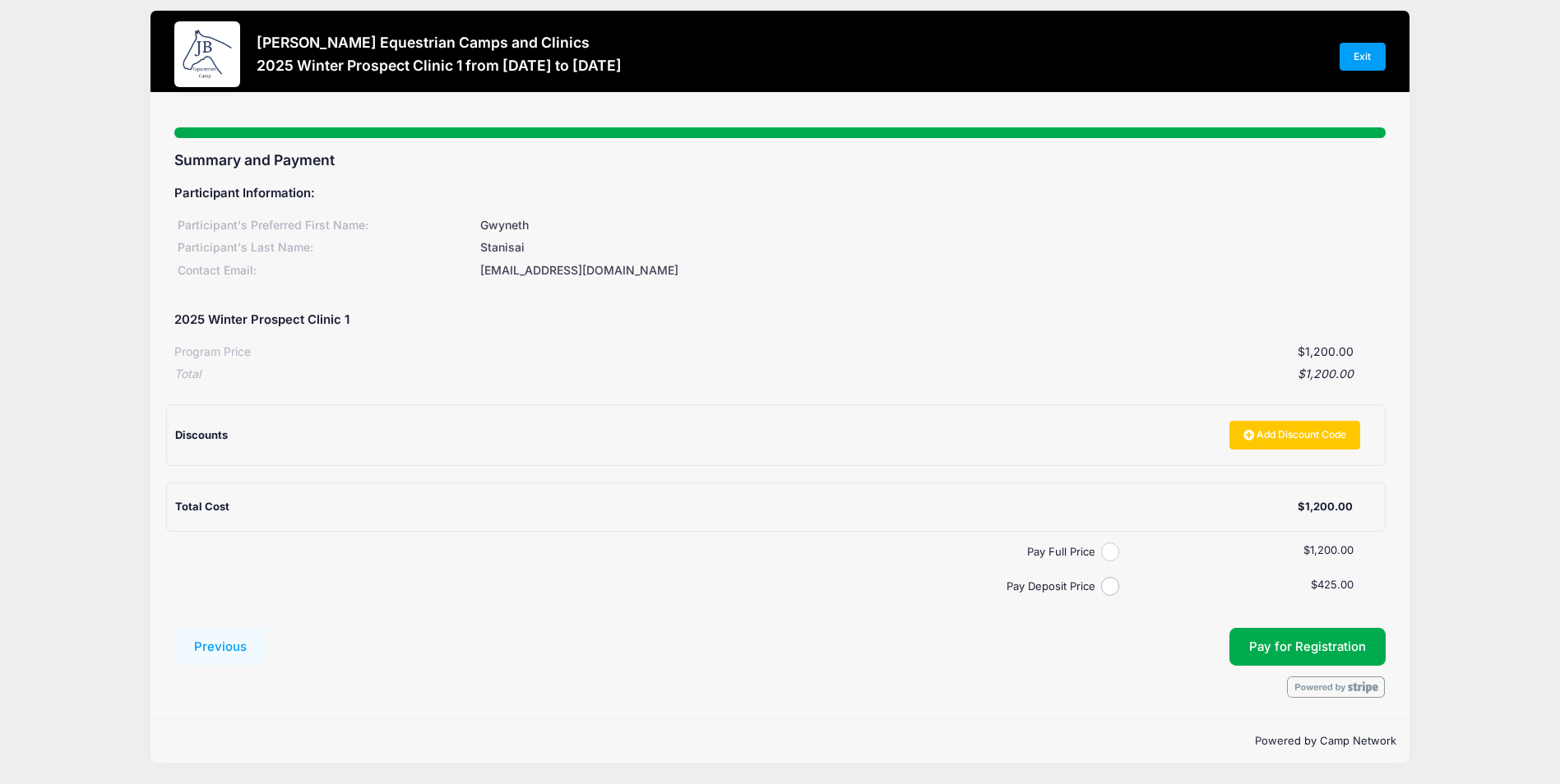
click at [1107, 551] on input "Pay Full Price" at bounding box center [1110, 552] width 19 height 19
radio input "true"
click at [1331, 639] on span "Pay for Registration" at bounding box center [1308, 646] width 117 height 15
